Goal: Task Accomplishment & Management: Complete application form

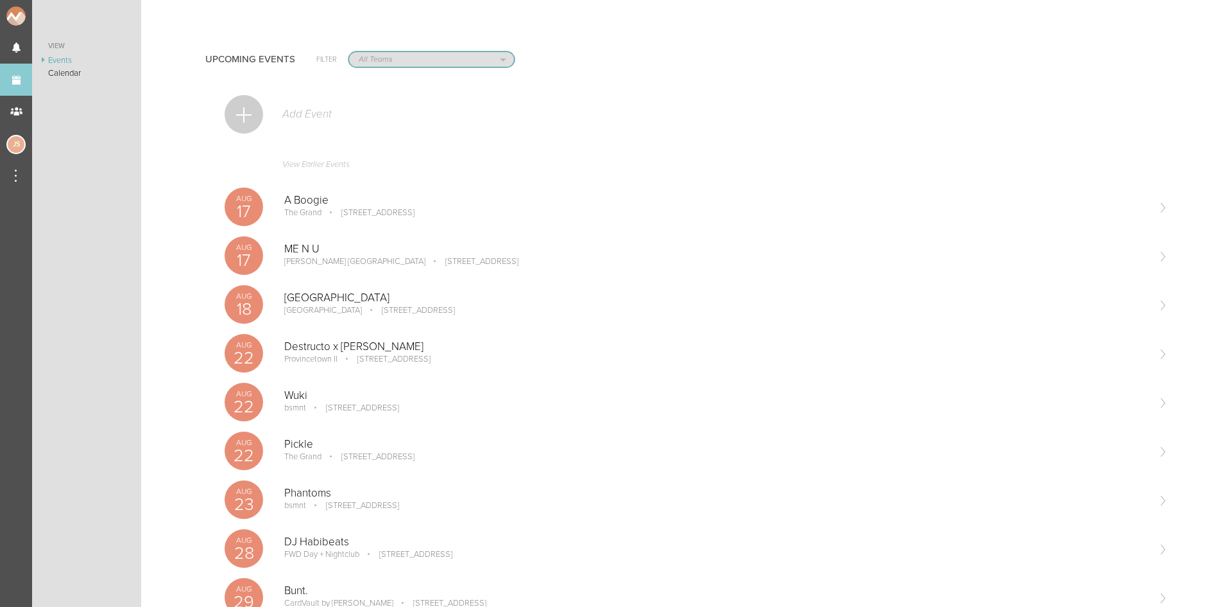
click at [414, 61] on select "All Teams Jakeshore Breakbomb bsmnt Sonia Z3LLA FWD Flynn's Fire Island The Gra…" at bounding box center [431, 59] width 165 height 15
select select "1884"
click at [349, 52] on select "All Teams Jakeshore Breakbomb bsmnt Sonia Z3LLA FWD Flynn's Fire Island The Gra…" at bounding box center [431, 59] width 165 height 15
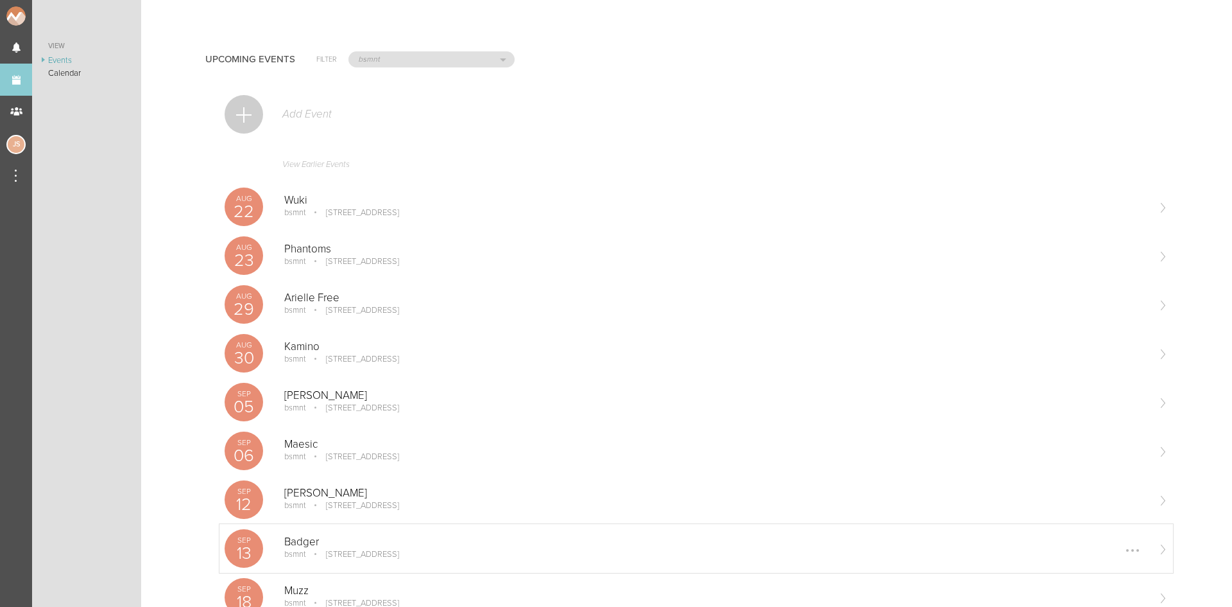
click at [321, 564] on div "Sep 13 Badger bsmnt 100 Stuart St Boston, MA Edit Remove" at bounding box center [697, 548] width 954 height 49
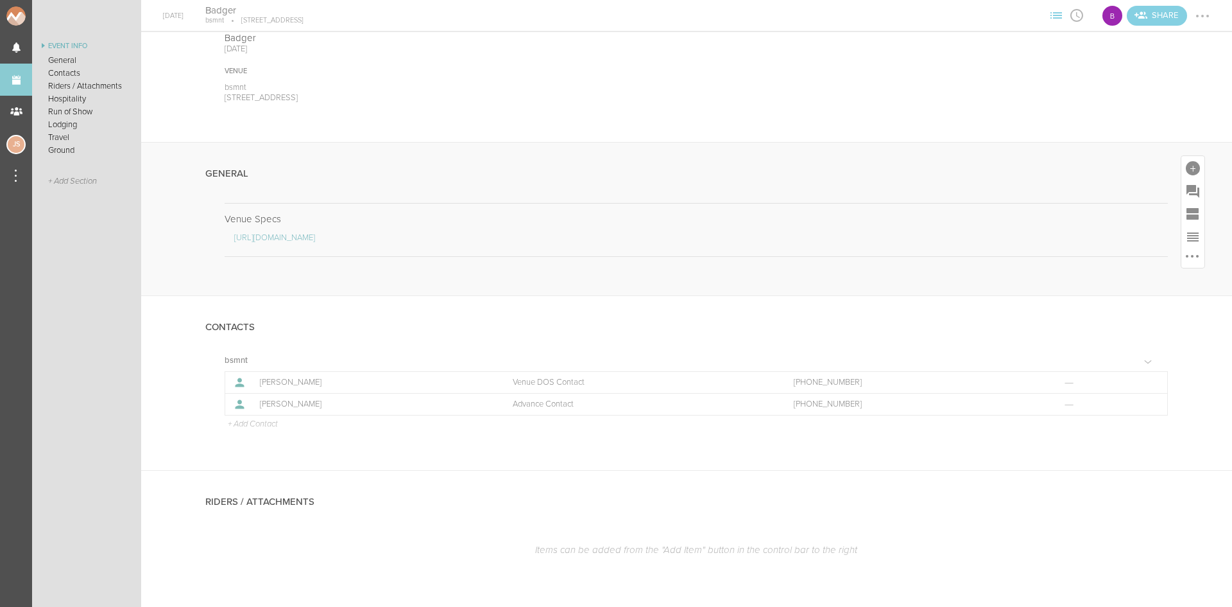
scroll to position [321, 0]
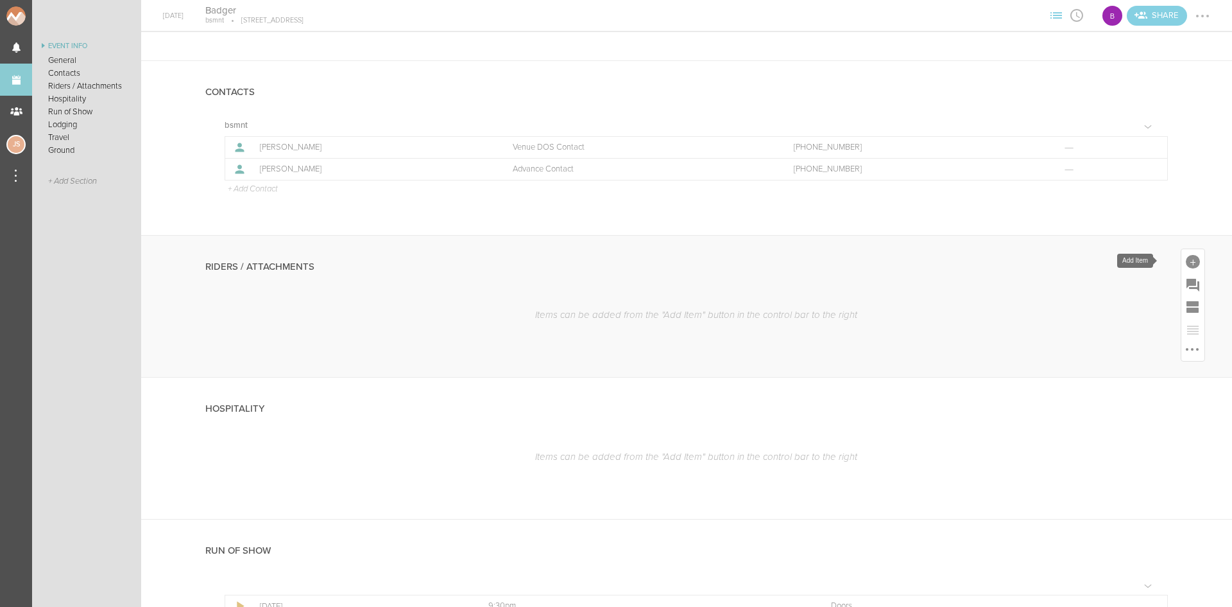
click at [1186, 255] on div at bounding box center [1193, 262] width 14 height 14
click at [1009, 297] on icon at bounding box center [1014, 289] width 26 height 26
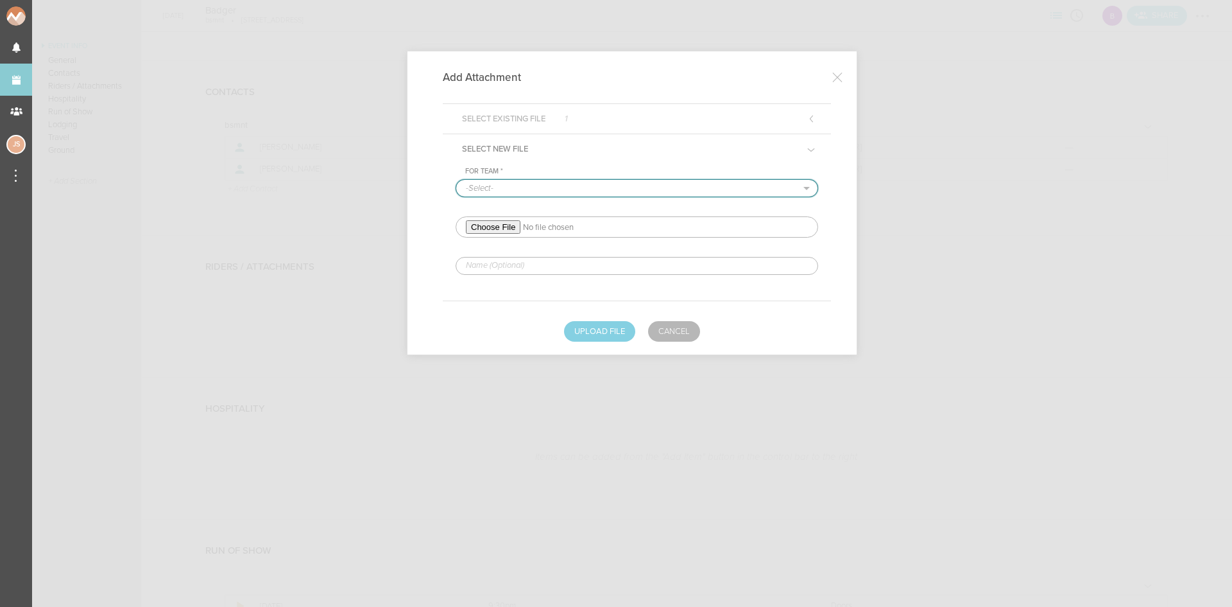
drag, startPoint x: 476, startPoint y: 186, endPoint x: 478, endPoint y: 195, distance: 9.2
click at [476, 186] on select "-Select- bsmnt" at bounding box center [636, 188] width 361 height 17
select select "1884"
click at [456, 180] on select "-Select- bsmnt" at bounding box center [636, 188] width 361 height 17
click at [487, 223] on input "file" at bounding box center [637, 226] width 363 height 21
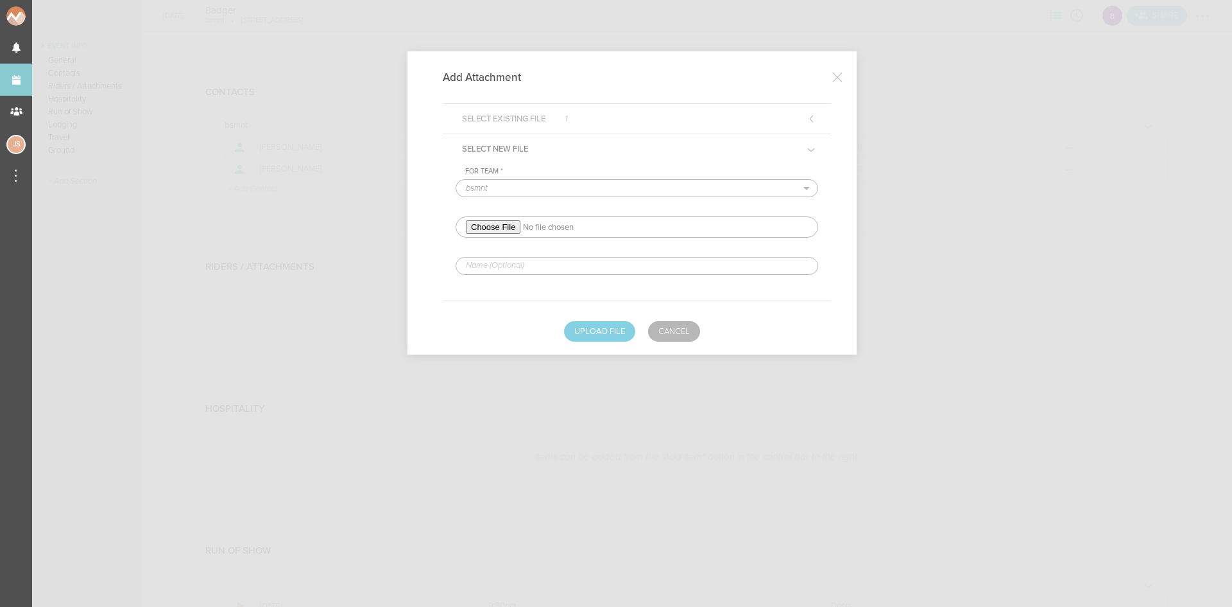
type input "C:\fakepath\2025 BADGER TECH AND HOSPITALITY RIDER-redlined.pdf"
click at [566, 254] on div "For Team * -Select- bsmnt" at bounding box center [637, 220] width 363 height 107
click at [571, 265] on input "text" at bounding box center [637, 266] width 363 height 18
type input "REDLINED HERE"
click at [607, 324] on button "Upload File" at bounding box center [599, 331] width 71 height 21
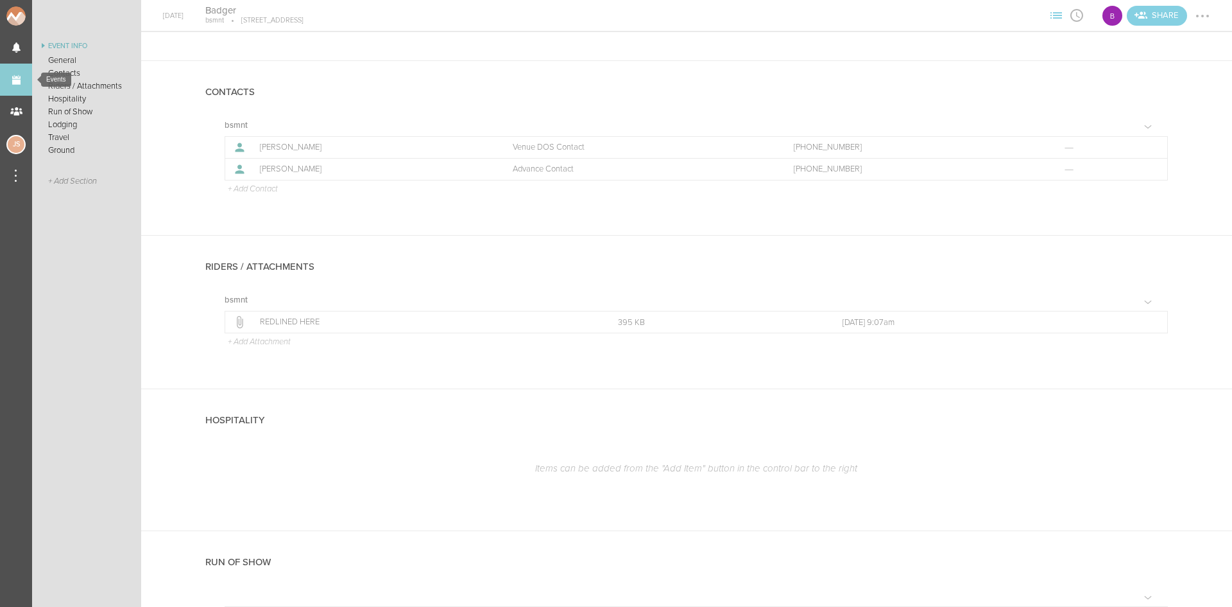
click at [12, 80] on link "Events" at bounding box center [16, 80] width 32 height 32
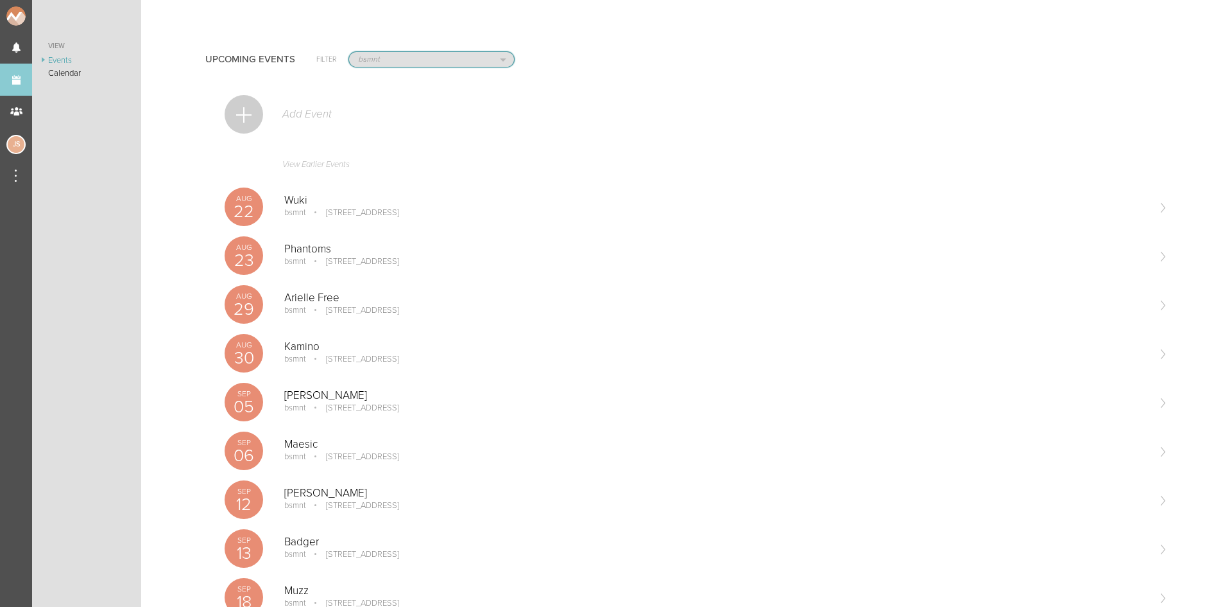
click at [392, 57] on select "All Teams Jakeshore Breakbomb bsmnt Sonia Z3LLA FWD Flynn's Fire Island The Gra…" at bounding box center [431, 59] width 165 height 15
select select "0"
click at [349, 52] on select "All Teams Jakeshore Breakbomb bsmnt Sonia Z3LLA FWD Flynn's Fire Island The Gra…" at bounding box center [431, 59] width 165 height 15
click at [359, 360] on p "[STREET_ADDRESS]" at bounding box center [385, 359] width 91 height 10
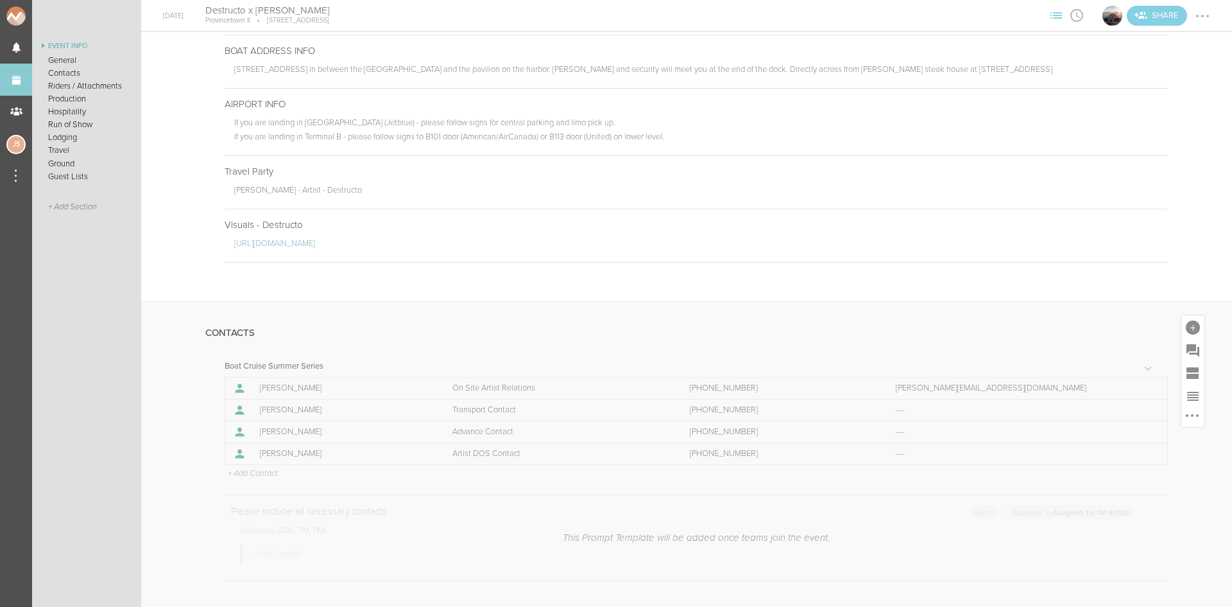
scroll to position [706, 0]
click at [275, 474] on p "+ Add Contact" at bounding box center [252, 473] width 51 height 10
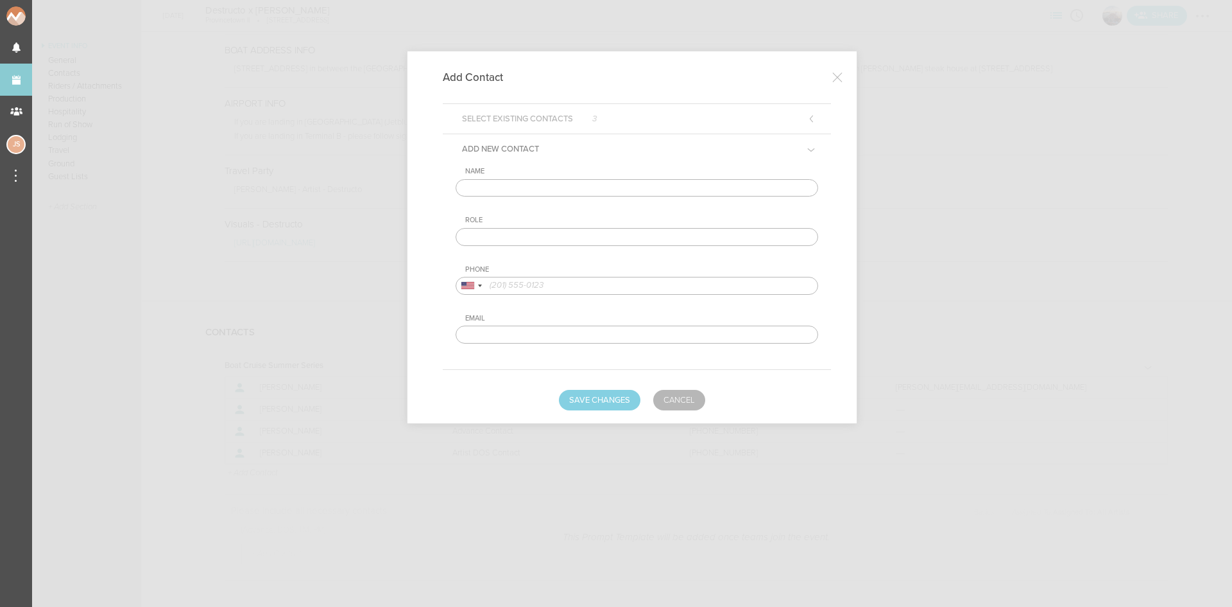
click at [595, 186] on input "text" at bounding box center [637, 188] width 363 height 18
type input "[PERSON_NAME]"
type input "Artist DOS Contact"
click at [569, 282] on input "tel" at bounding box center [637, 286] width 363 height 18
type input "4153788292"
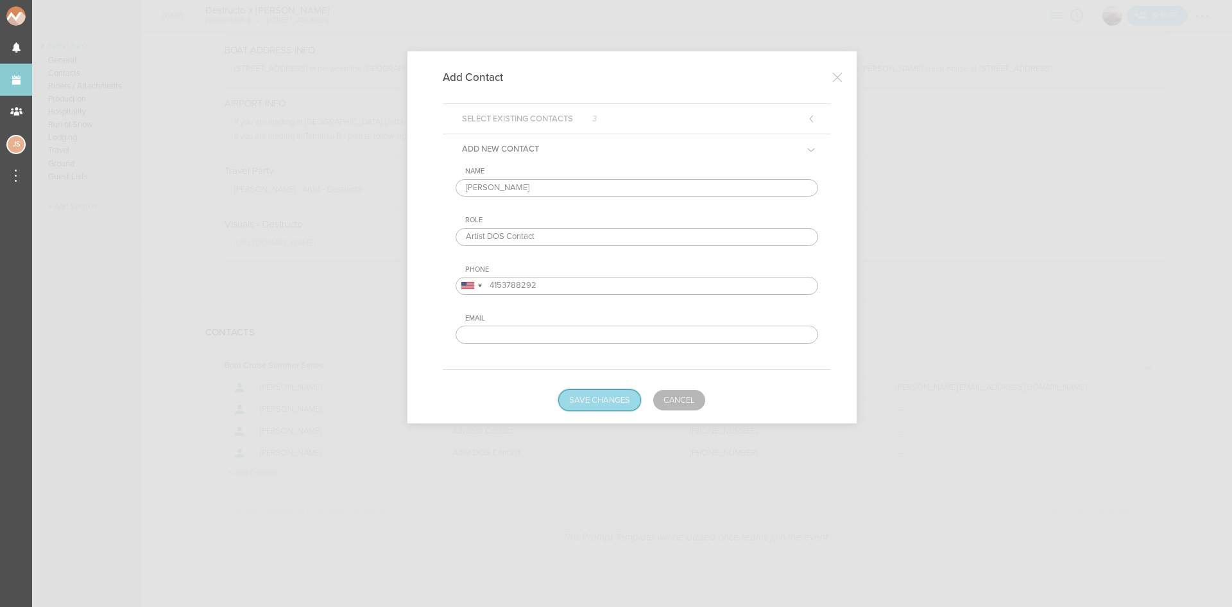
click at [602, 398] on button "Save Changes" at bounding box center [600, 400] width 82 height 21
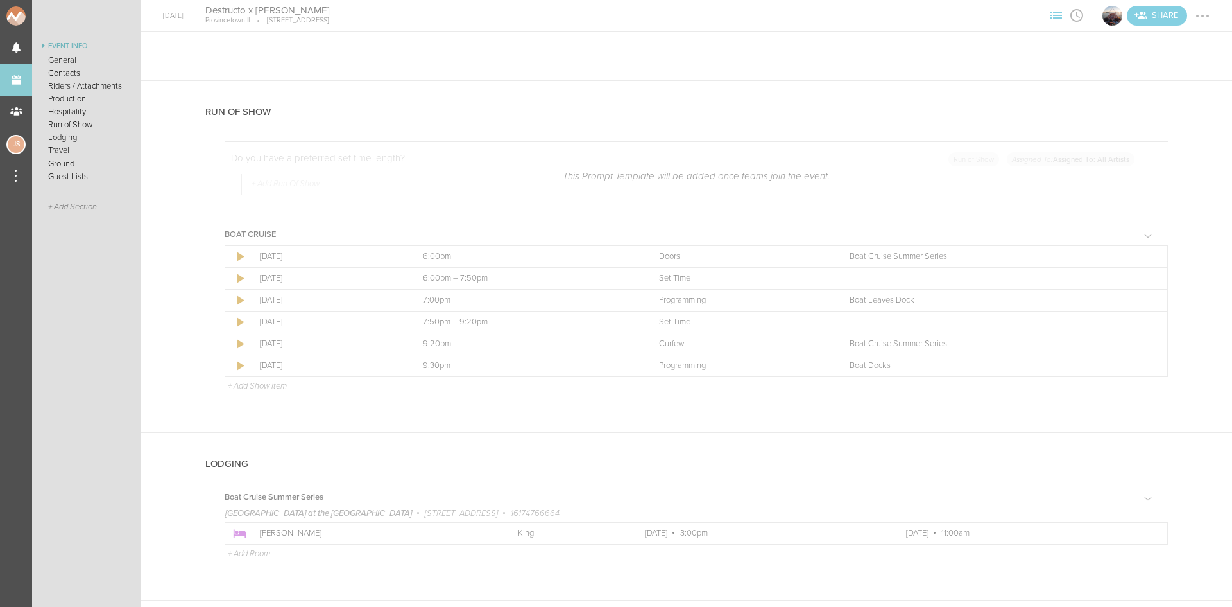
scroll to position [1861, 0]
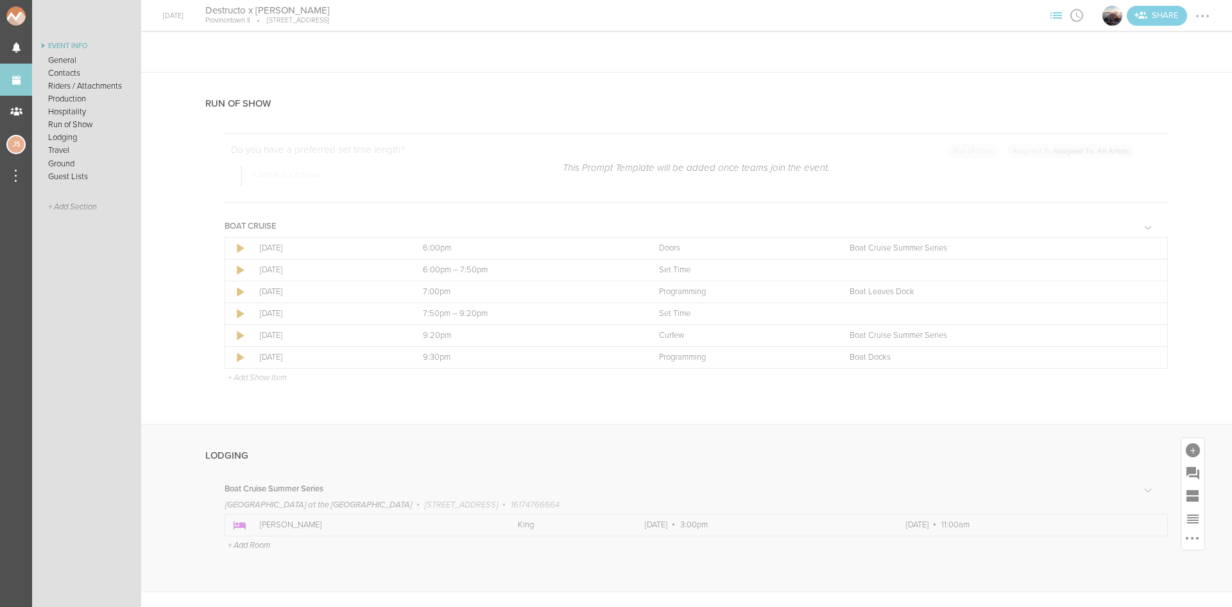
click at [243, 543] on p "+ Add Room" at bounding box center [249, 545] width 42 height 10
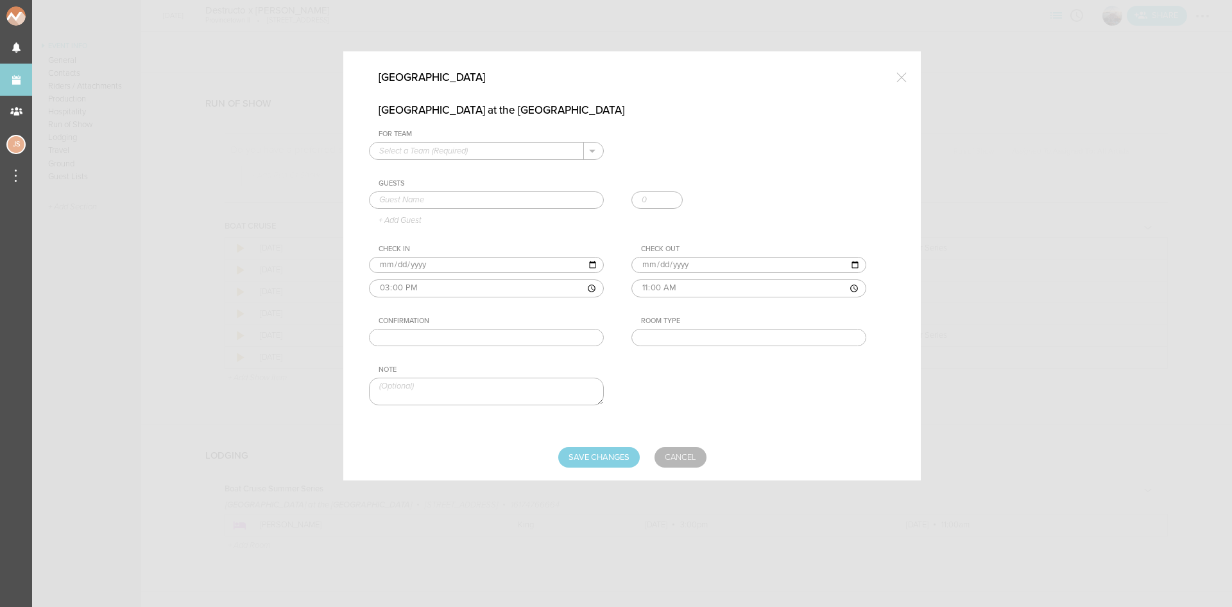
click at [520, 147] on input "text" at bounding box center [477, 150] width 214 height 17
click at [526, 175] on p "Boat Cruise Summer Series" at bounding box center [486, 171] width 214 height 22
type input "Boat Cruise Summer Series"
click at [518, 199] on input "text" at bounding box center [486, 200] width 235 height 18
type input "[PERSON_NAME]"
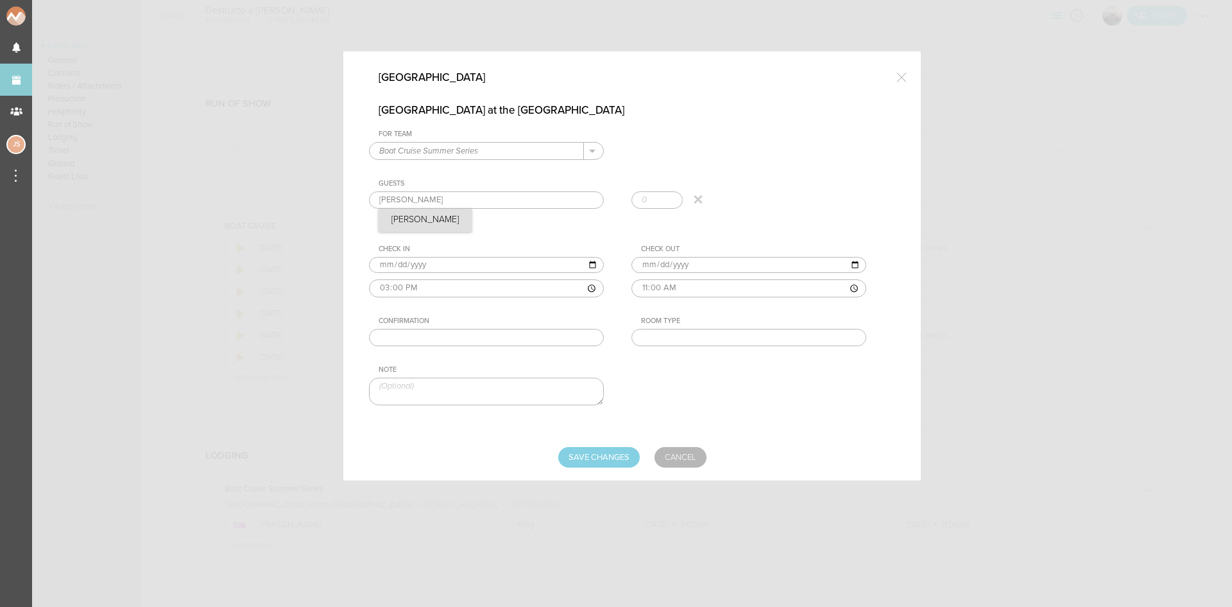
click at [435, 214] on div "[PERSON_NAME] [PERSON_NAME]" at bounding box center [632, 203] width 526 height 24
click at [728, 348] on div "For Team Boat Cruise Summer Series + Add New Team Boat Cruise Summer Series . B…" at bounding box center [632, 278] width 526 height 297
click at [725, 345] on input "text" at bounding box center [749, 338] width 235 height 18
type input "King"
click at [618, 457] on input "Save Changes" at bounding box center [599, 457] width 82 height 21
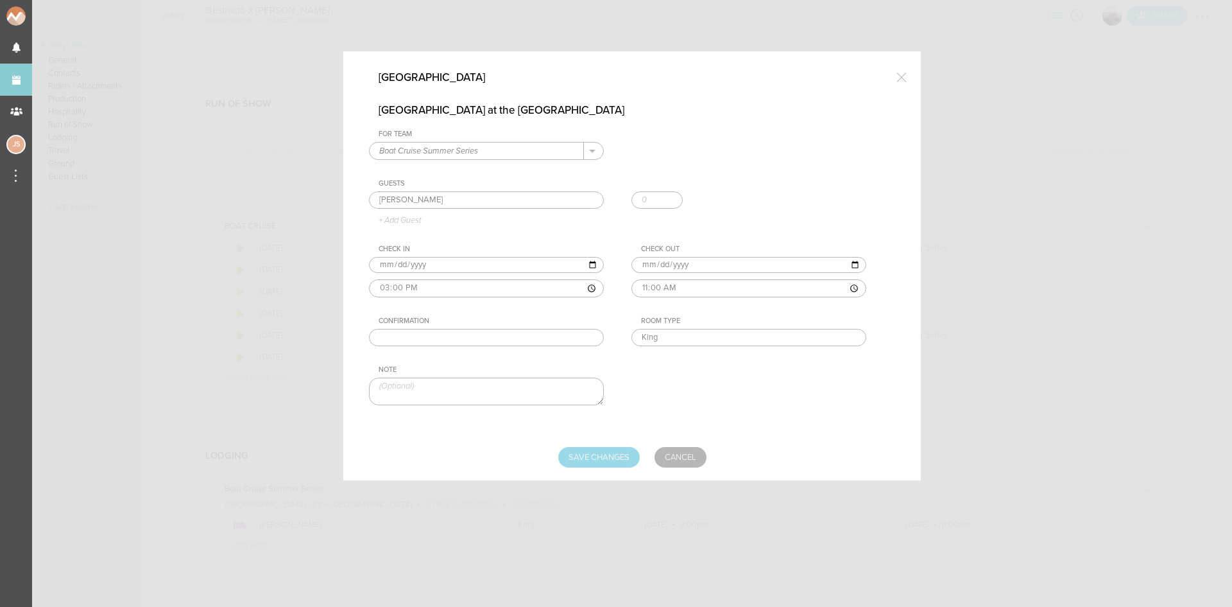
type input "Saving..."
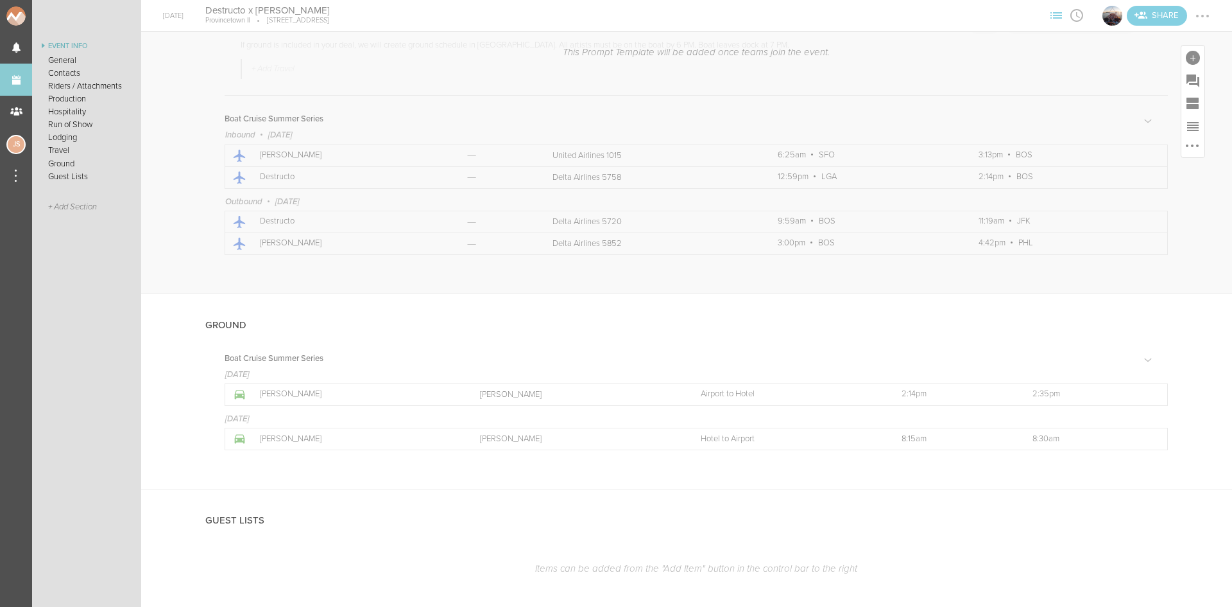
scroll to position [2568, 0]
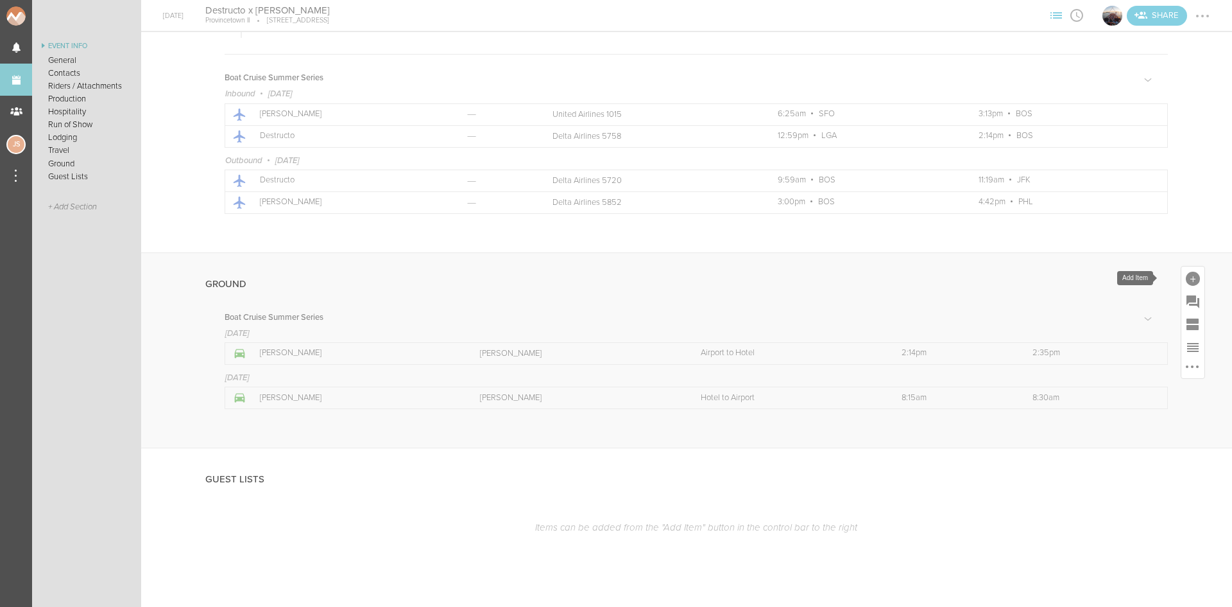
click at [1186, 277] on div at bounding box center [1193, 279] width 14 height 14
click at [1171, 386] on icon at bounding box center [1177, 390] width 26 height 26
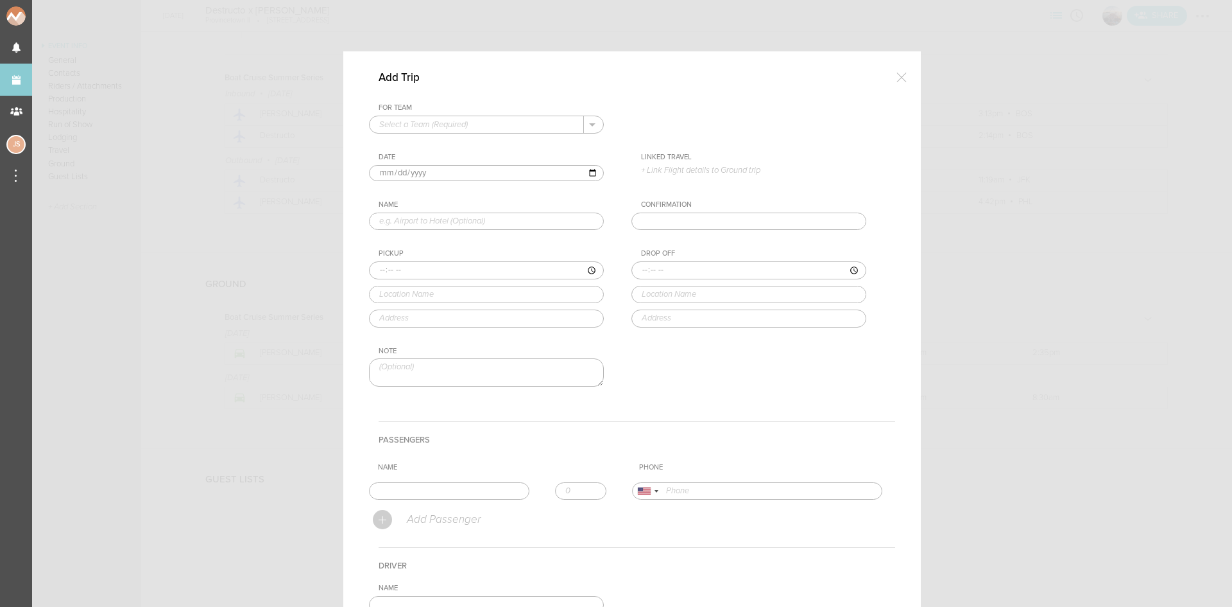
click at [490, 120] on input "text" at bounding box center [477, 124] width 214 height 17
click at [491, 139] on p "Boat Cruise Summer Series" at bounding box center [486, 145] width 214 height 22
type input "Boat Cruise Summer Series"
click at [659, 170] on p "+ Link Flight details to Ground trip" at bounding box center [753, 170] width 225 height 10
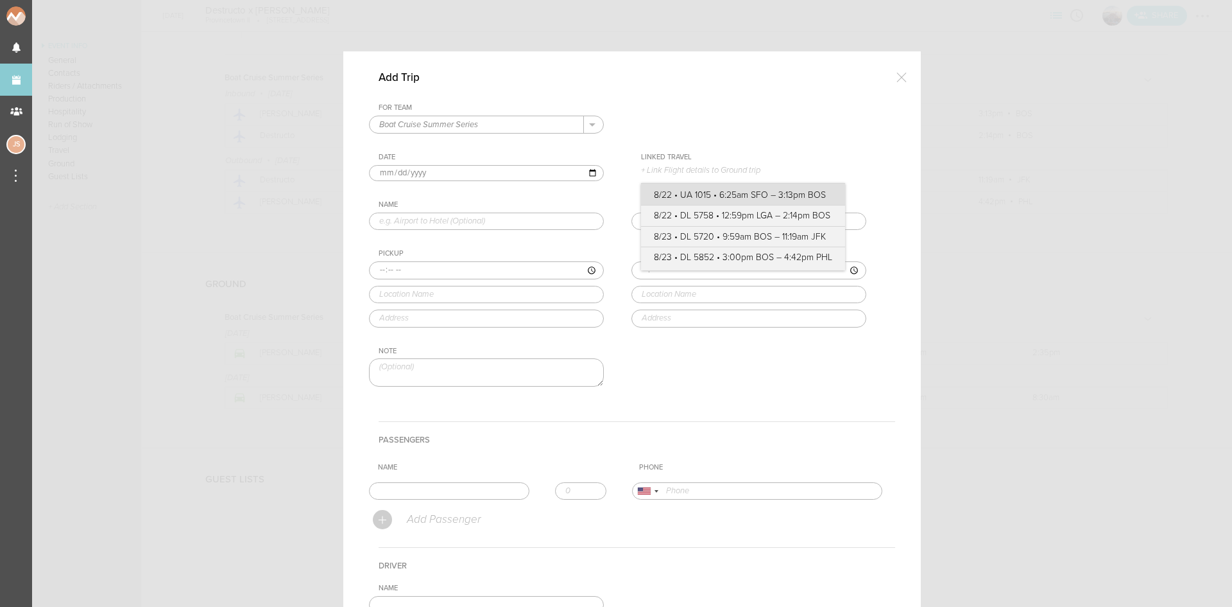
click at [689, 196] on label "8/22 • UA 1015 • 6:25am SFO – 3:13pm BOS" at bounding box center [743, 195] width 178 height 13
click at [0, 0] on input "8/22 • UA 1015 • 6:25am SFO – 3:13pm BOS" at bounding box center [0, 0] width 0 height 0
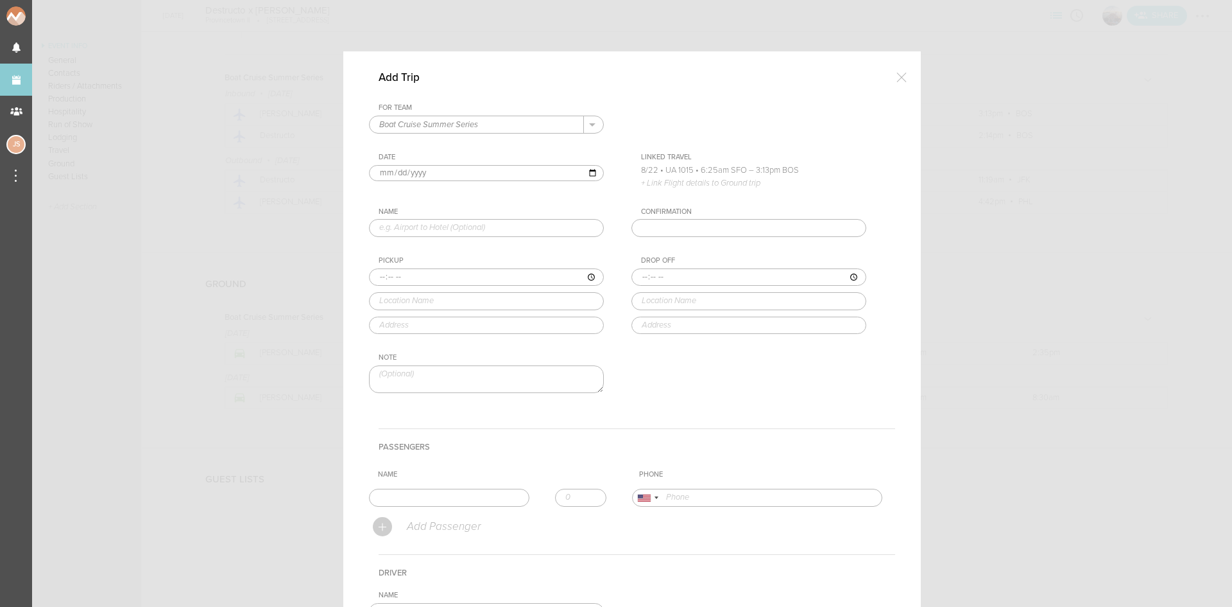
click at [493, 220] on input "text" at bounding box center [486, 228] width 235 height 18
type input "Airport to Hotel"
click at [375, 276] on input "time" at bounding box center [486, 277] width 235 height 18
type input "15:13"
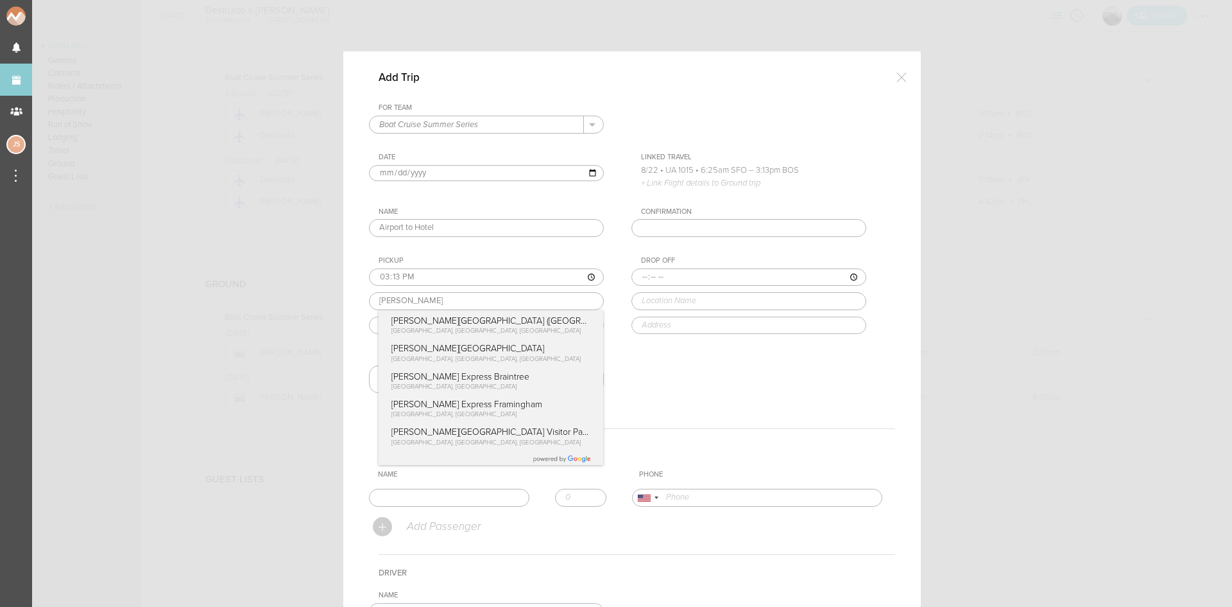
click at [392, 320] on div "Pickup 15:13 [PERSON_NAME][GEOGRAPHIC_DATA] ([GEOGRAPHIC_DATA]) [GEOGRAPHIC_DAT…" at bounding box center [499, 295] width 261 height 78
type input "[PERSON_NAME][GEOGRAPHIC_DATA] ([GEOGRAPHIC_DATA])"
type input "[GEOGRAPHIC_DATA], [GEOGRAPHIC_DATA]"
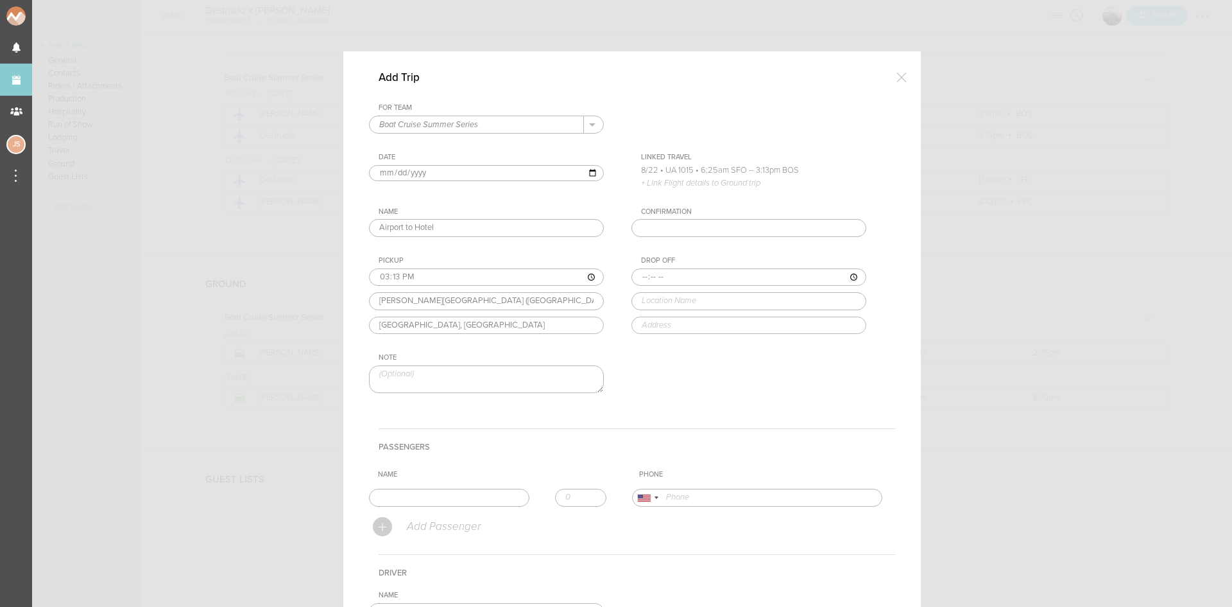
click at [636, 271] on input "time" at bounding box center [749, 277] width 235 height 18
type input "15:30"
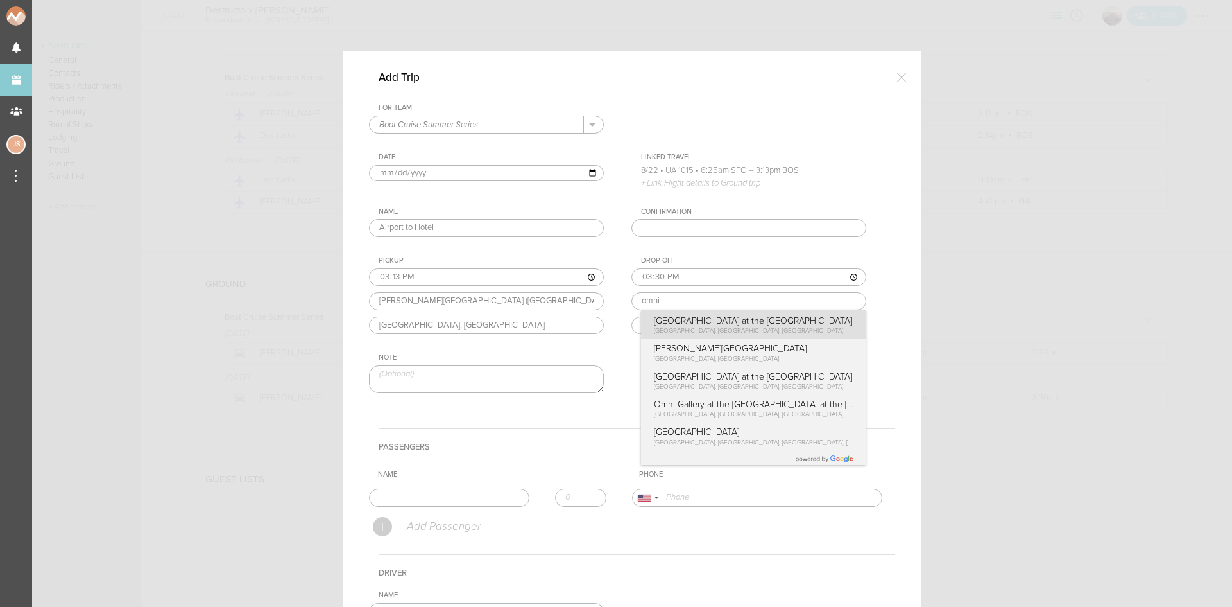
click at [706, 332] on div "Drop Off 15:30 omni [GEOGRAPHIC_DATA] at the [GEOGRAPHIC_DATA], [GEOGRAPHIC_DAT…" at bounding box center [762, 295] width 261 height 78
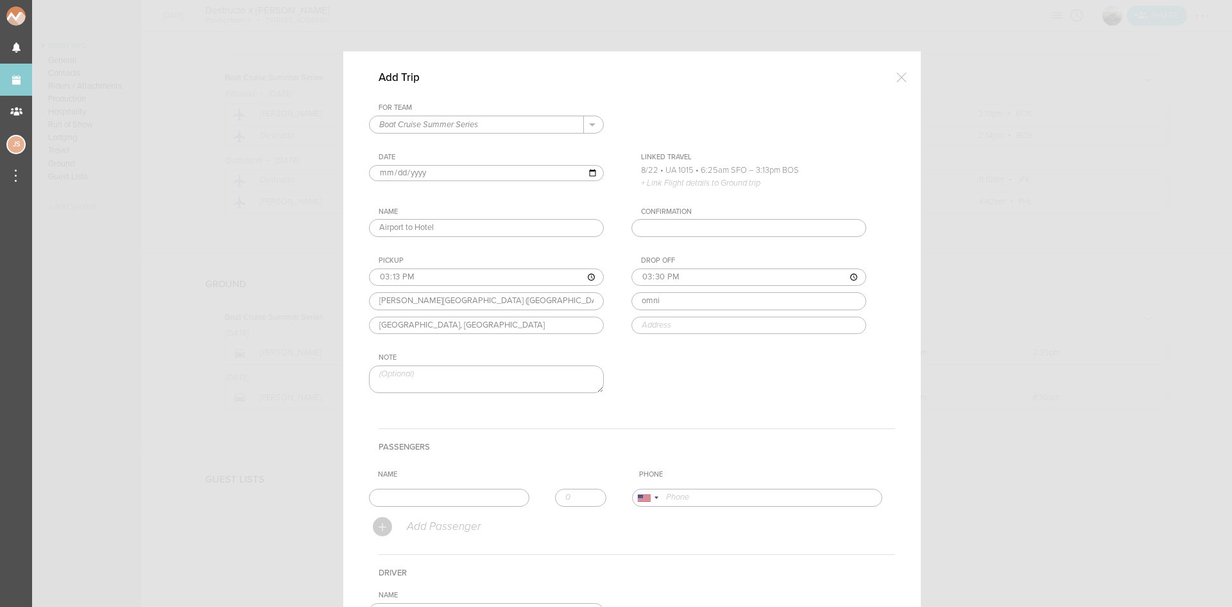
type input "[GEOGRAPHIC_DATA] at the [GEOGRAPHIC_DATA]"
type input "[STREET_ADDRESS]"
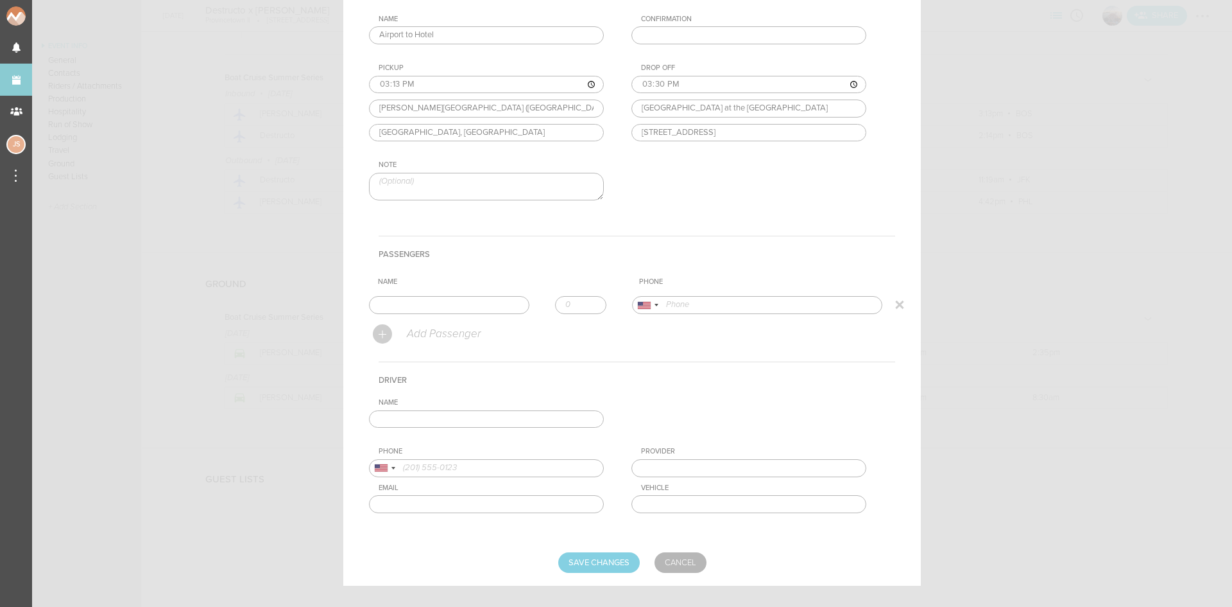
click at [467, 304] on input "text" at bounding box center [449, 305] width 160 height 18
type input "[PERSON_NAME]"
type input "14153788292"
drag, startPoint x: 409, startPoint y: 334, endPoint x: 430, endPoint y: 381, distance: 50.8
click at [409, 334] on form "For Team Boat Cruise Summer Series + Add New Team Boat Cruise Summer Series . B…" at bounding box center [632, 242] width 526 height 662
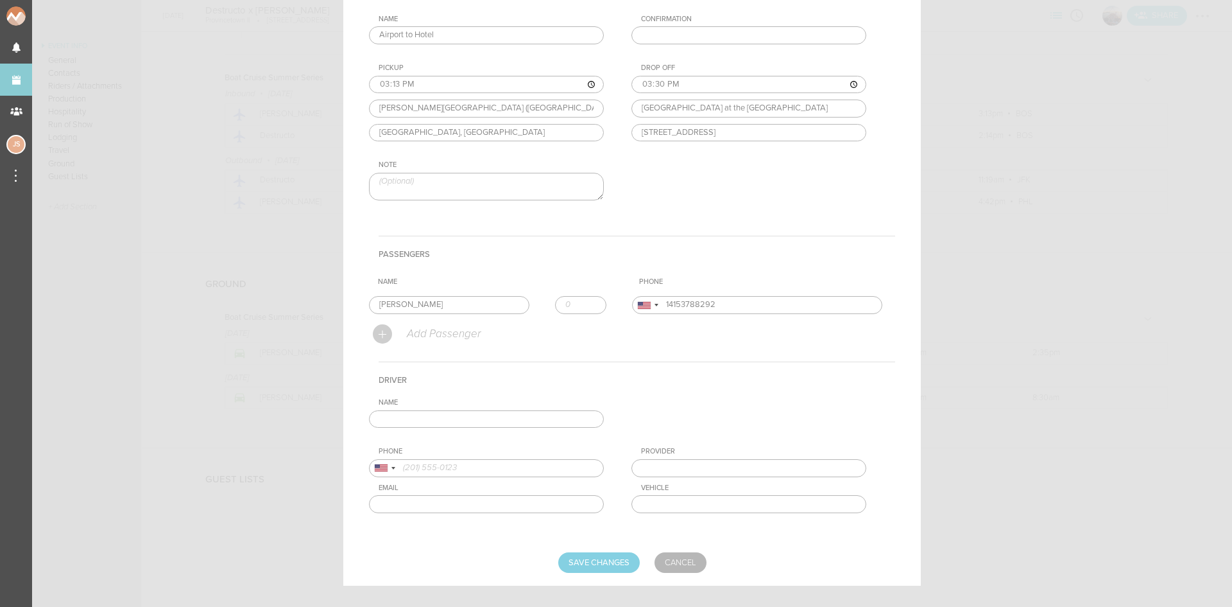
click at [442, 415] on input "text" at bounding box center [486, 419] width 235 height 18
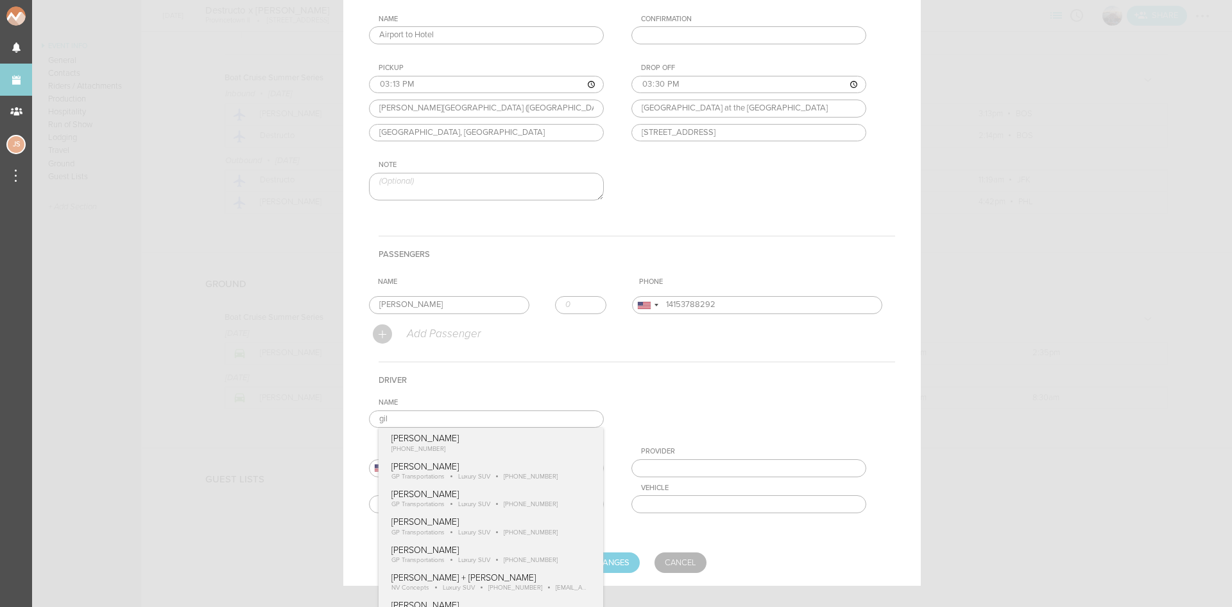
type input "[PERSON_NAME]"
type input "18574170489"
type input "GP Transportations"
type input "Luxury SUV"
click at [467, 496] on div "Name [PERSON_NAME] [PERSON_NAME] [PHONE_NUMBER] [PERSON_NAME] GP Transportation…" at bounding box center [632, 465] width 526 height 135
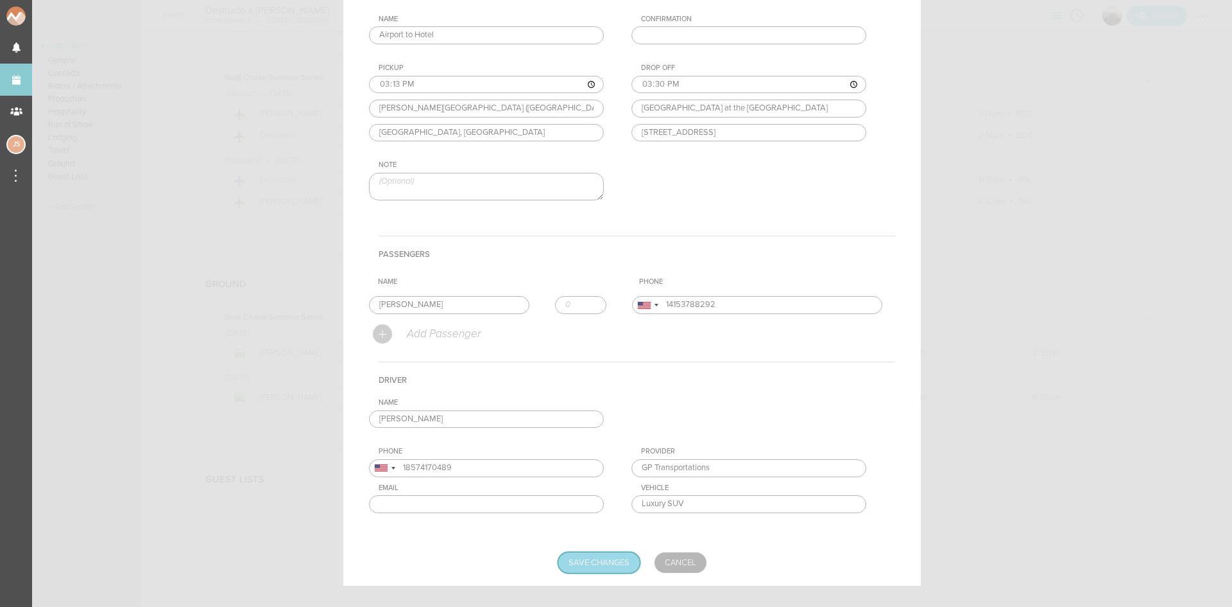
click at [601, 564] on input "Save Changes" at bounding box center [599, 562] width 82 height 21
type input "Saving..."
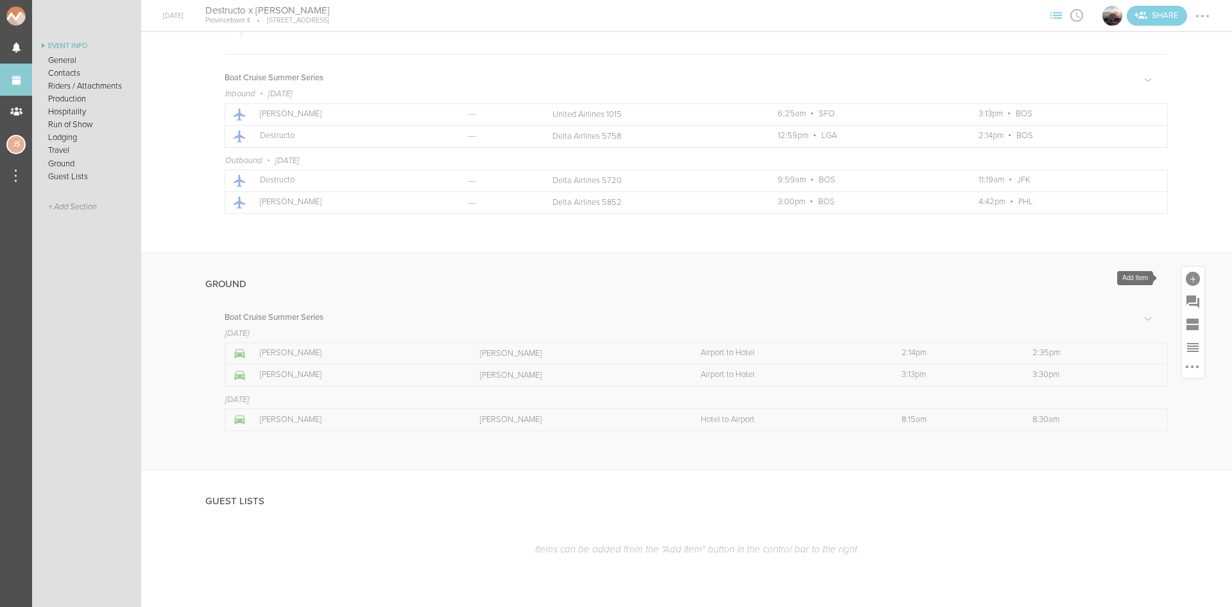
click at [1186, 272] on div at bounding box center [1193, 279] width 14 height 14
click at [1170, 393] on icon at bounding box center [1176, 390] width 17 height 15
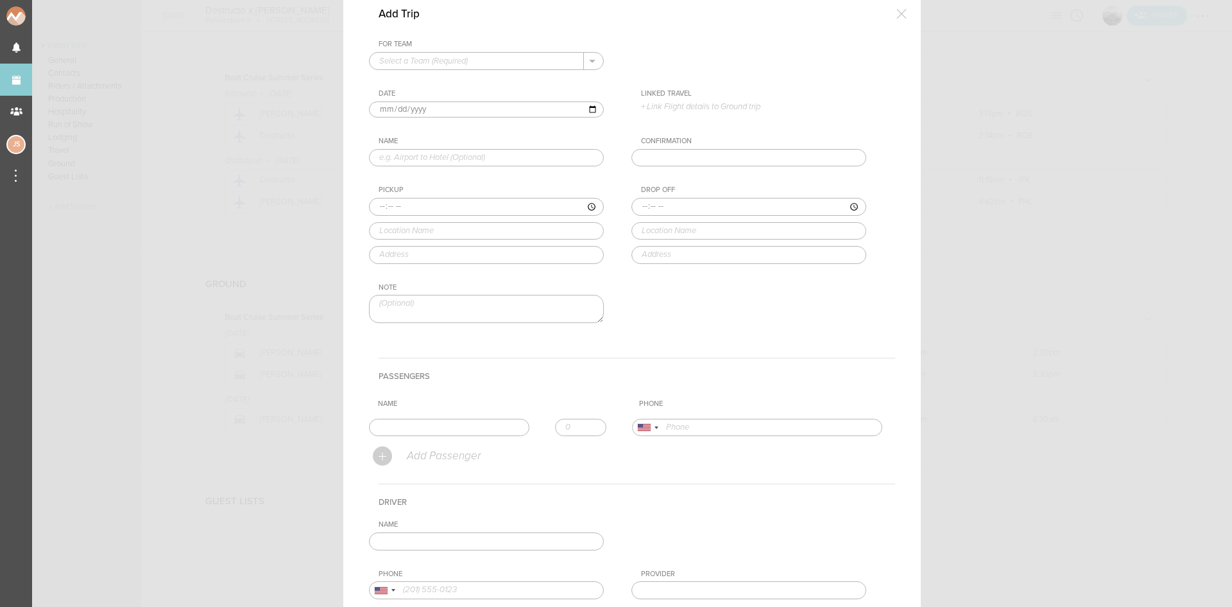
scroll to position [0, 0]
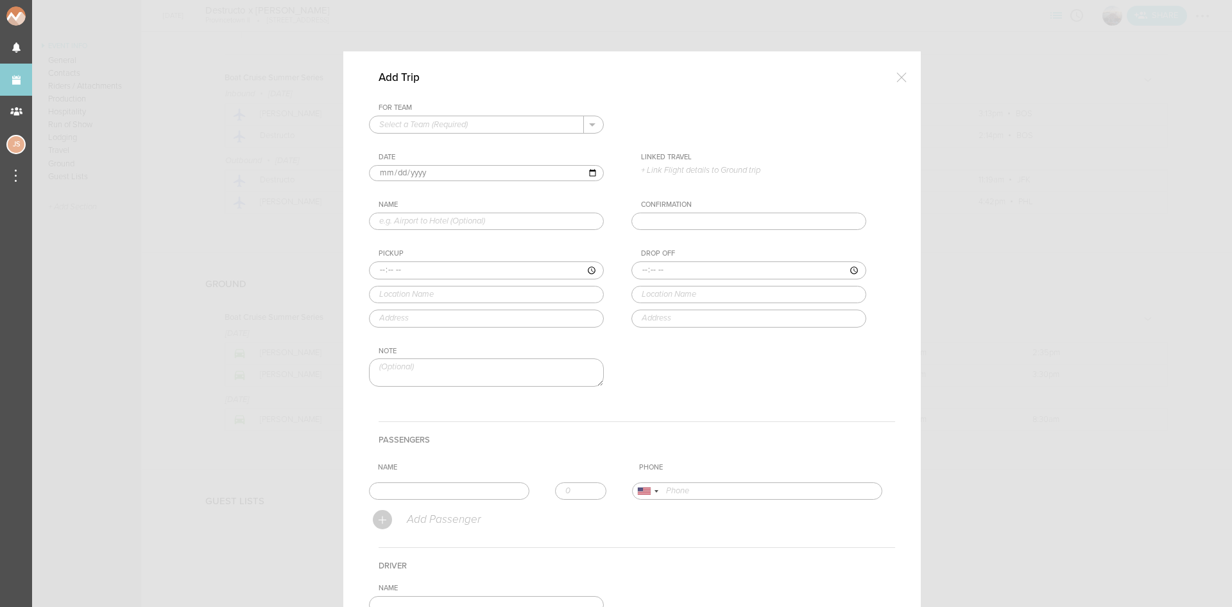
click at [456, 126] on input "text" at bounding box center [477, 124] width 214 height 17
click at [456, 144] on p "Boat Cruise Summer Series" at bounding box center [486, 145] width 214 height 22
type input "Boat Cruise Summer Series"
click at [392, 176] on input "[DATE]" at bounding box center [486, 173] width 235 height 17
type input "[DATE]"
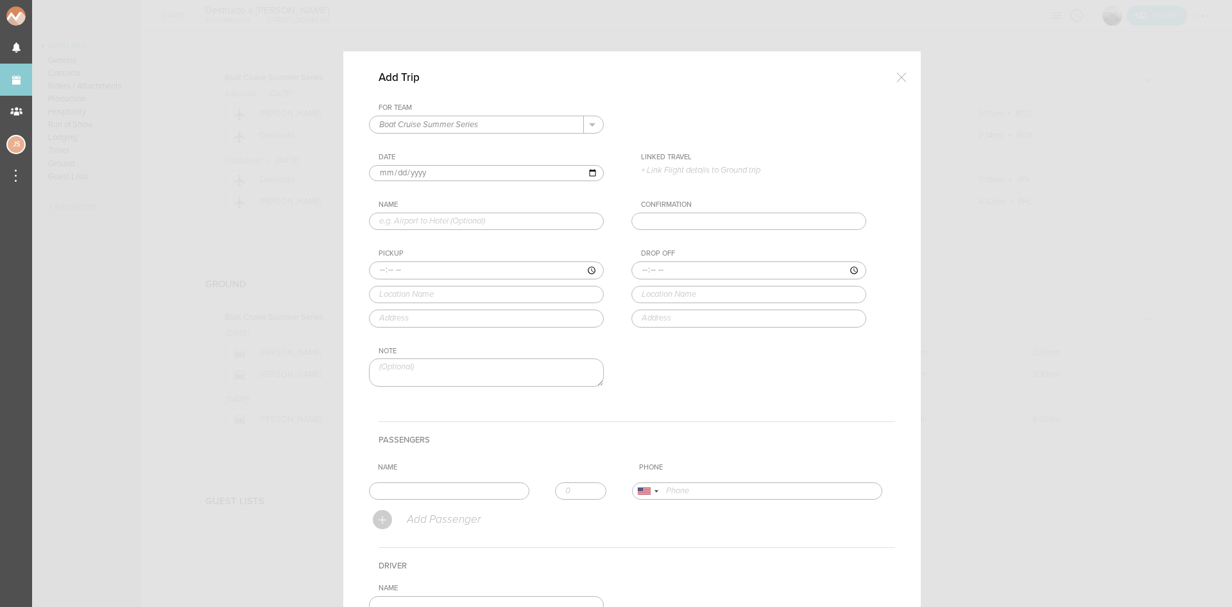
click at [689, 171] on p "+ Link Flight details to Ground trip" at bounding box center [753, 170] width 225 height 10
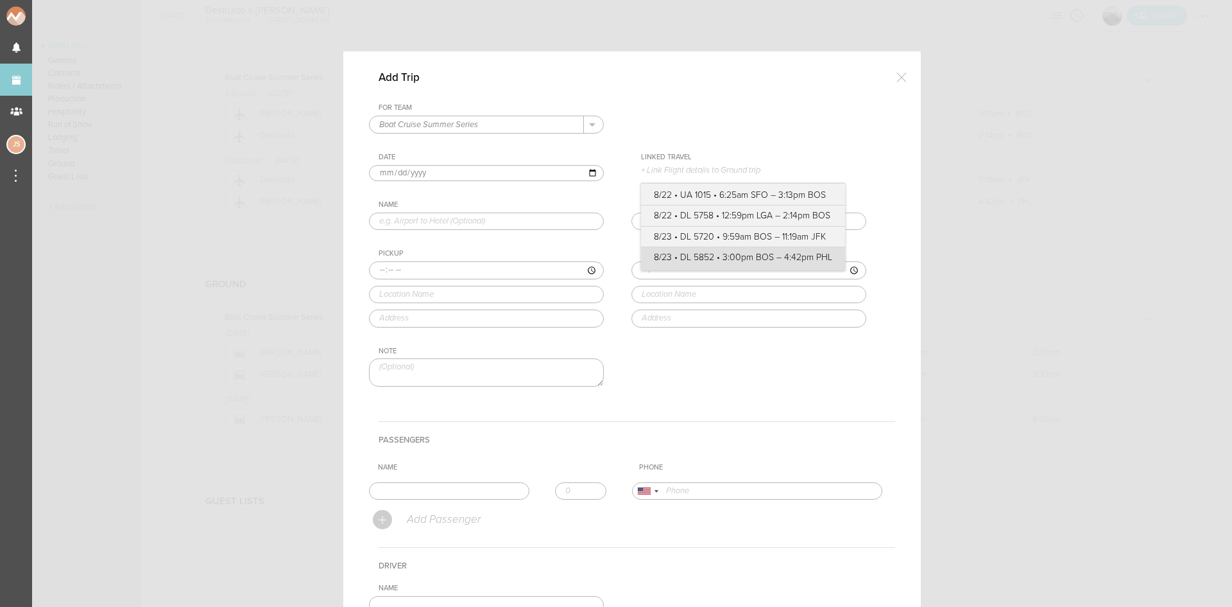
click at [731, 257] on label "8/23 • DL 5852 • 3:00pm BOS – 4:42pm PHL" at bounding box center [743, 257] width 178 height 13
click at [0, 0] on input "8/23 • DL 5852 • 3:00pm BOS – 4:42pm PHL" at bounding box center [0, 0] width 0 height 0
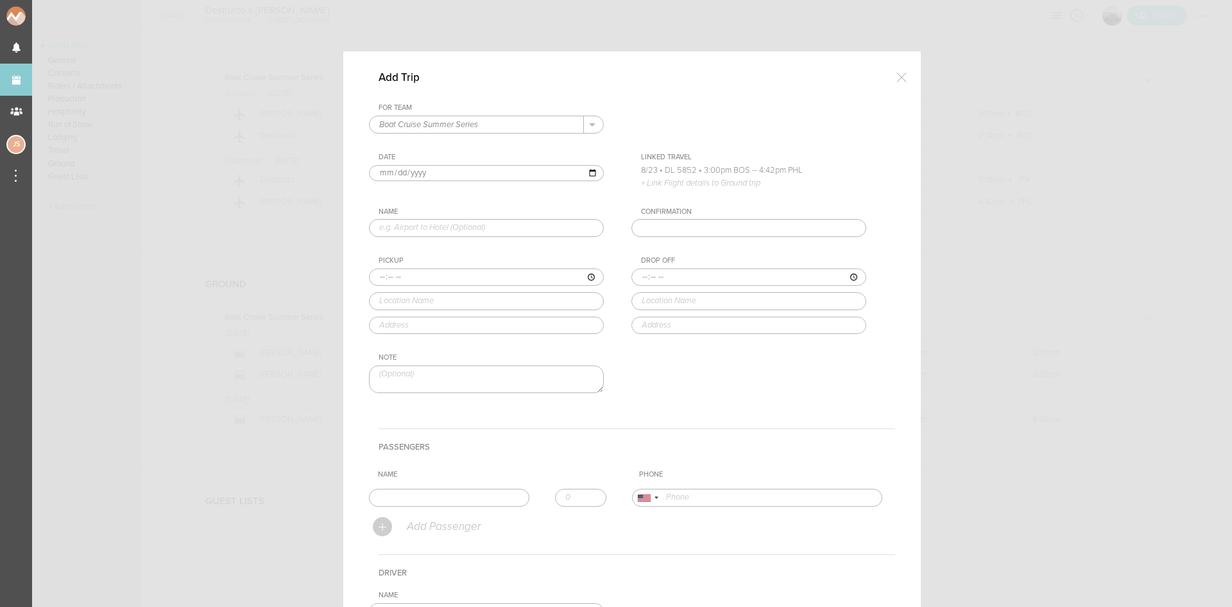
click at [524, 229] on input "text" at bounding box center [486, 228] width 235 height 18
type input "Hotel to Airport"
click at [375, 275] on input "time" at bounding box center [486, 277] width 235 height 18
type input "13:15"
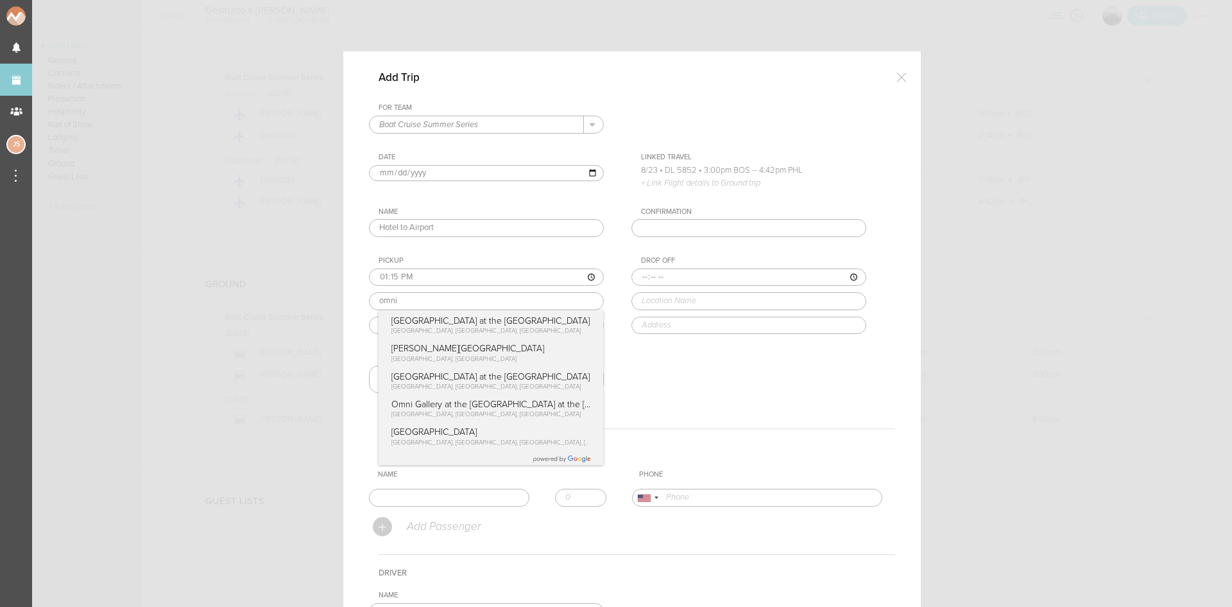
type input "[GEOGRAPHIC_DATA] at the [GEOGRAPHIC_DATA]"
type input "[STREET_ADDRESS]"
click at [420, 325] on div "Pickup 13:15 [GEOGRAPHIC_DATA] at the [GEOGRAPHIC_DATA] at the [GEOGRAPHIC_DATA…" at bounding box center [499, 295] width 261 height 78
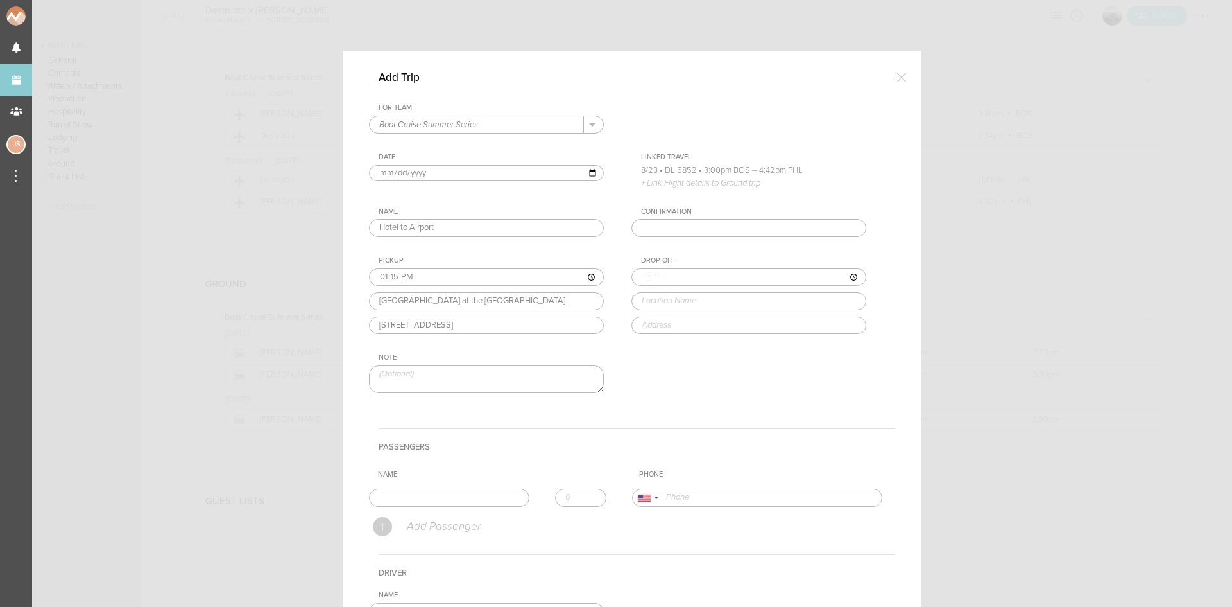
click at [640, 273] on input "time" at bounding box center [749, 277] width 235 height 18
type input "13:30"
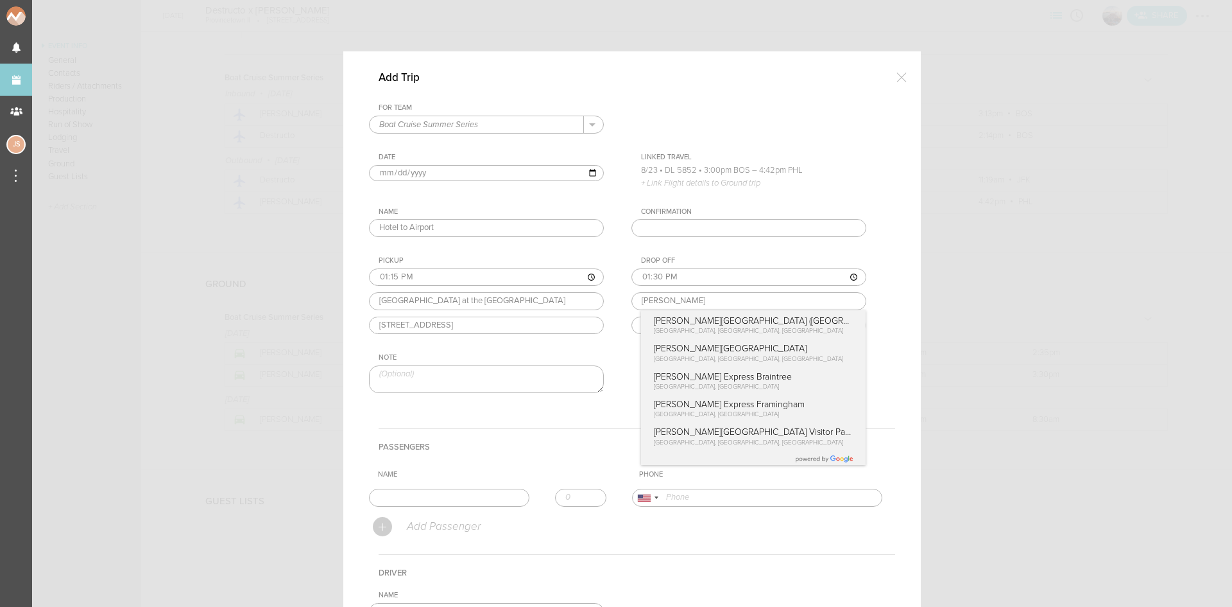
type input "[PERSON_NAME][GEOGRAPHIC_DATA] ([GEOGRAPHIC_DATA])"
type input "[GEOGRAPHIC_DATA], [GEOGRAPHIC_DATA]"
click at [704, 323] on div "Drop Off 13:30 [PERSON_NAME][GEOGRAPHIC_DATA] ([GEOGRAPHIC_DATA]) [PERSON_NAME]…" at bounding box center [762, 295] width 261 height 78
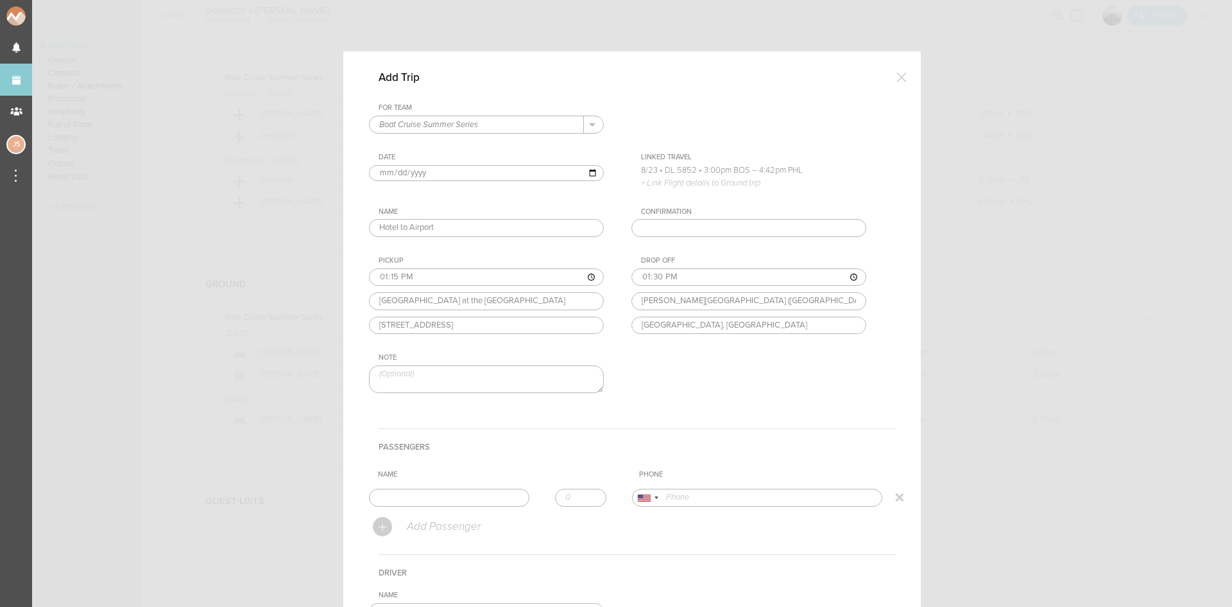
click at [427, 499] on input "text" at bounding box center [449, 497] width 160 height 18
type input "[PERSON_NAME]"
type input "14153788292"
drag, startPoint x: 427, startPoint y: 522, endPoint x: 443, endPoint y: 516, distance: 17.3
click at [427, 522] on form "For Team Boat Cruise Summer Series + Add New Team Boat Cruise Summer Series . B…" at bounding box center [632, 434] width 526 height 662
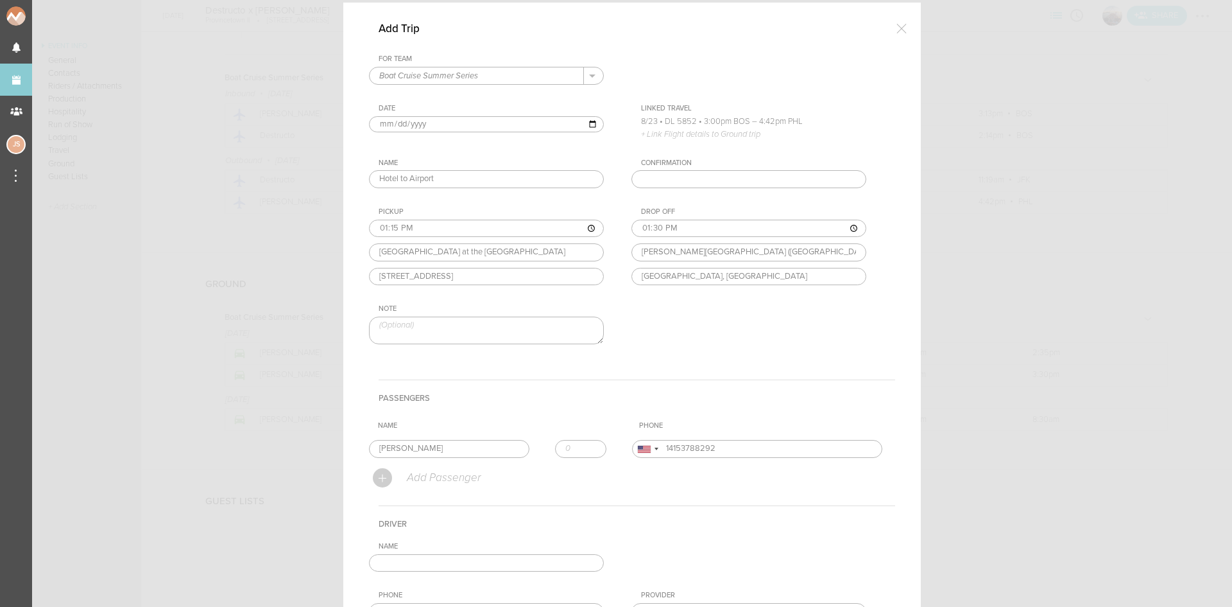
scroll to position [128, 0]
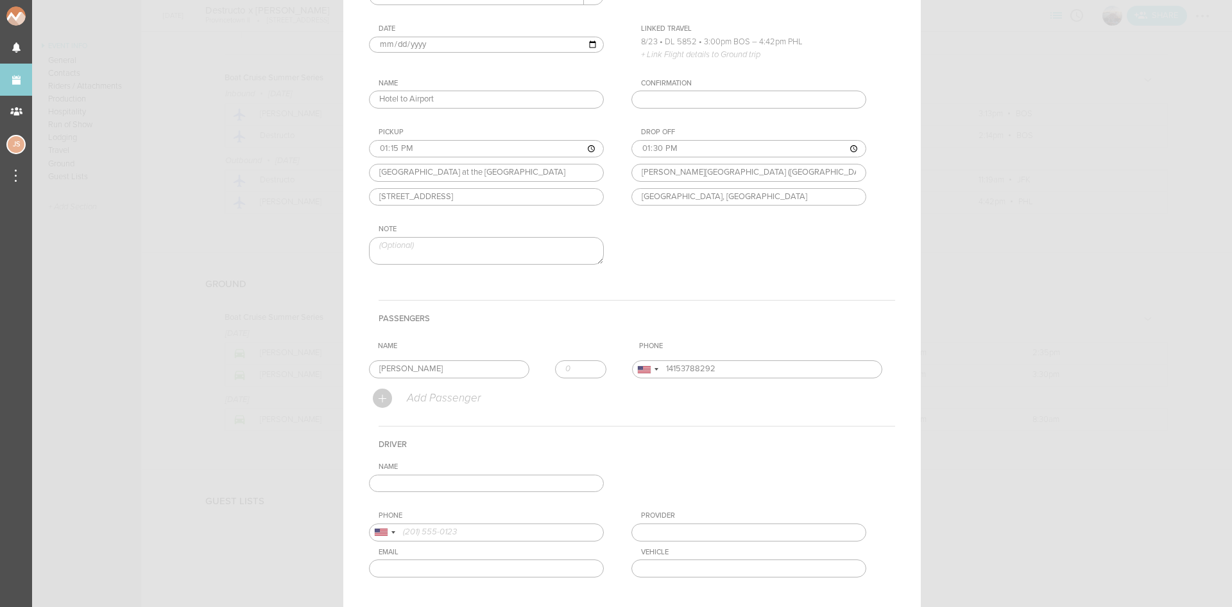
click at [526, 481] on input "text" at bounding box center [486, 483] width 235 height 18
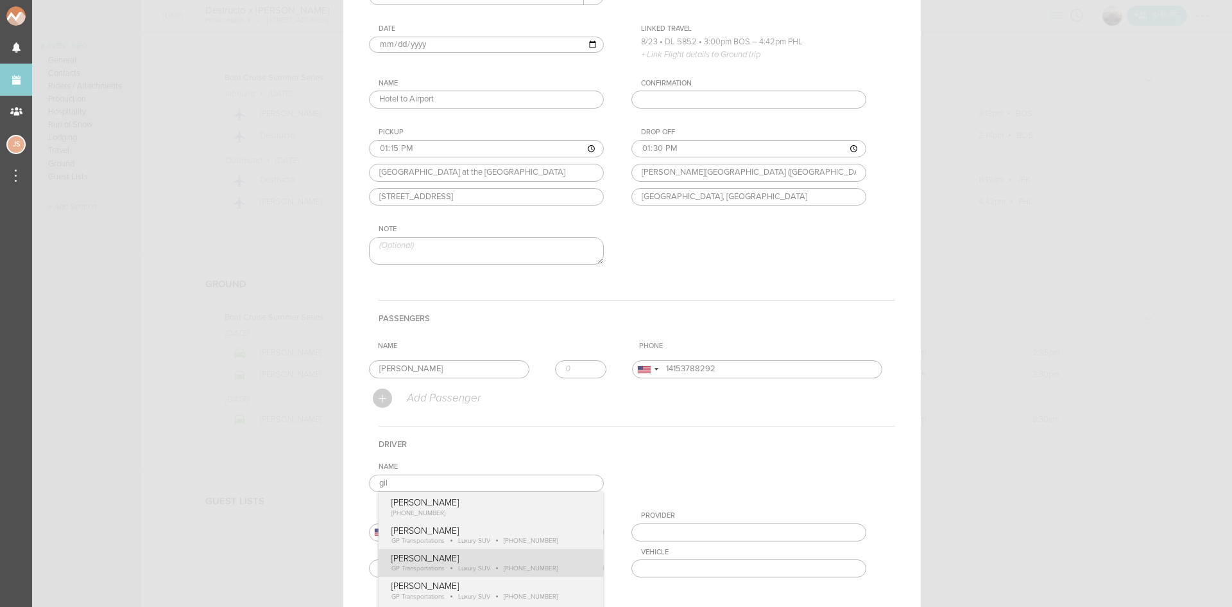
type input "[PERSON_NAME]"
type input "18574170489"
type input "GP Transportations"
type input "Luxury SUV"
click at [506, 555] on div "Name [PERSON_NAME] [PERSON_NAME] [PHONE_NUMBER] [PERSON_NAME] GP Transportation…" at bounding box center [632, 529] width 526 height 135
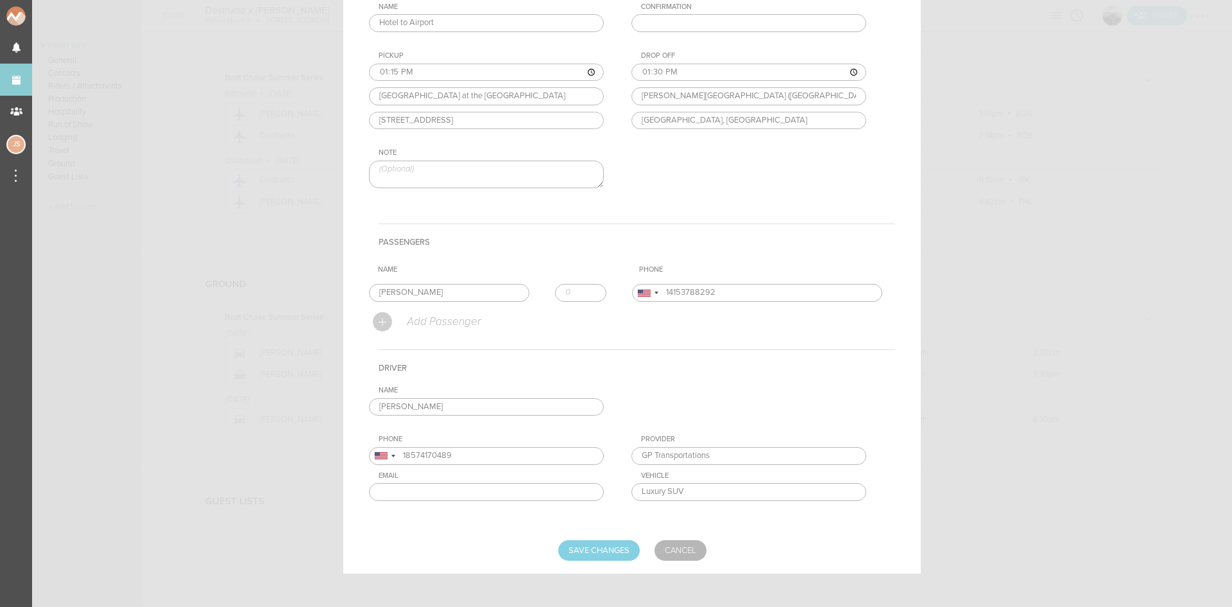
scroll to position [210, 0]
click at [600, 550] on input "Save Changes" at bounding box center [599, 545] width 82 height 21
type input "Saving..."
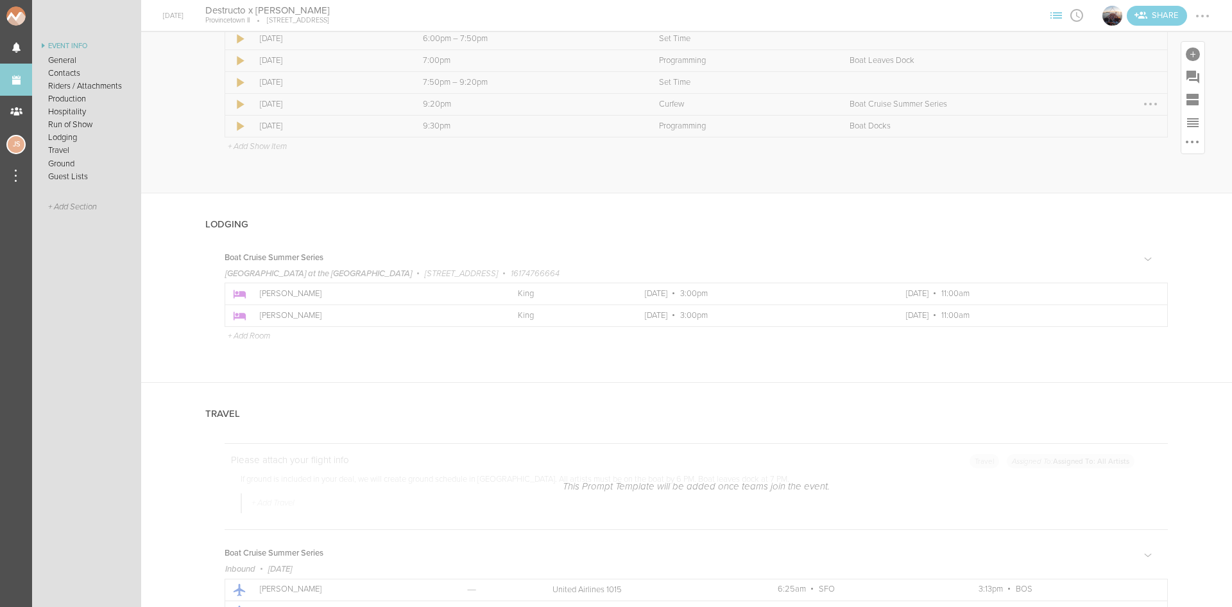
scroll to position [1861, 0]
